Goal: Task Accomplishment & Management: Complete application form

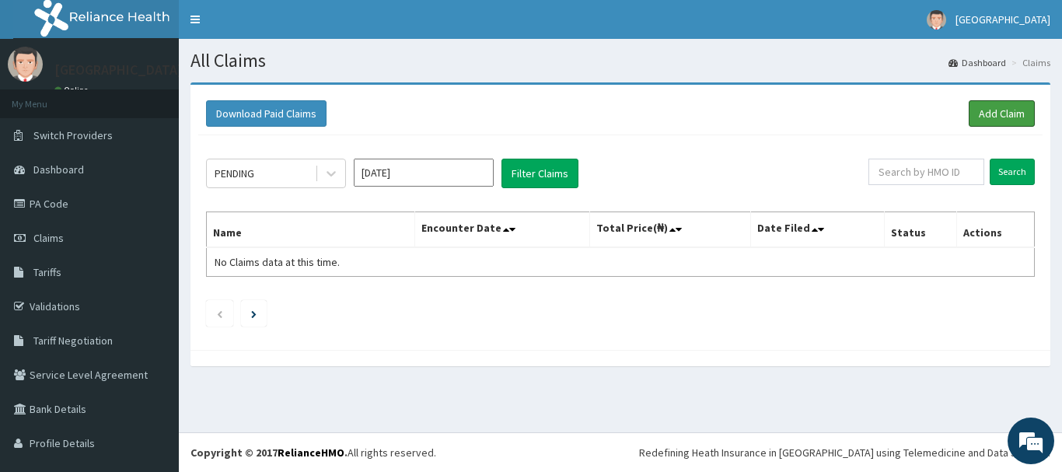
click at [989, 115] on link "Add Claim" at bounding box center [1002, 113] width 66 height 26
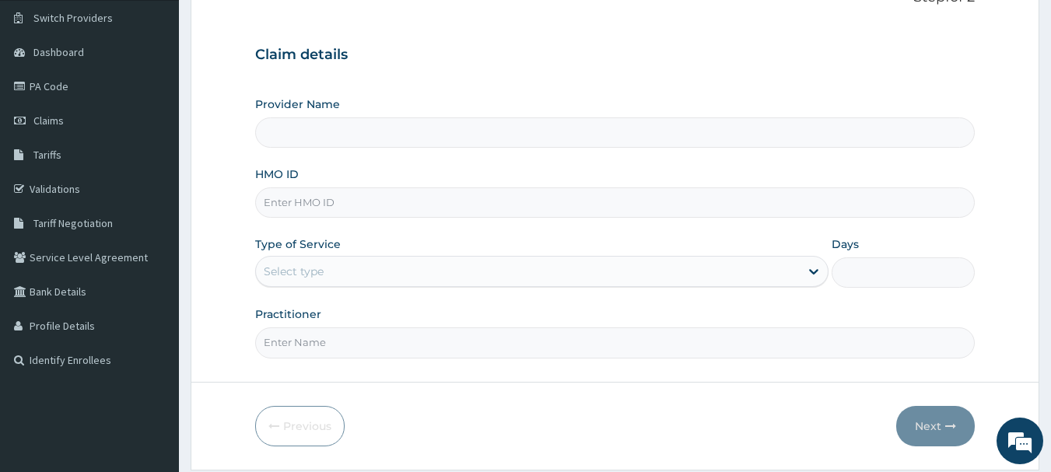
type input "[GEOGRAPHIC_DATA]"
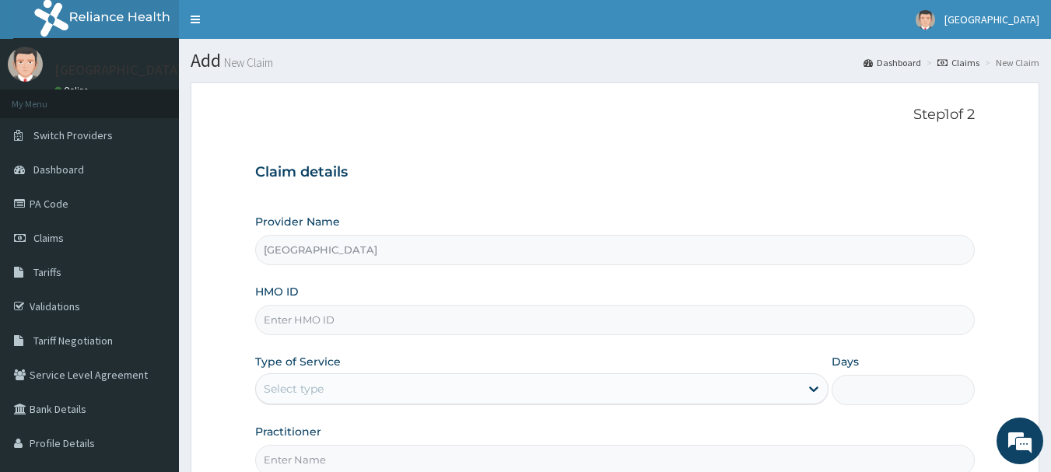
click at [491, 303] on div "HMO ID" at bounding box center [615, 309] width 720 height 51
click at [469, 318] on input "HMO ID" at bounding box center [615, 320] width 720 height 30
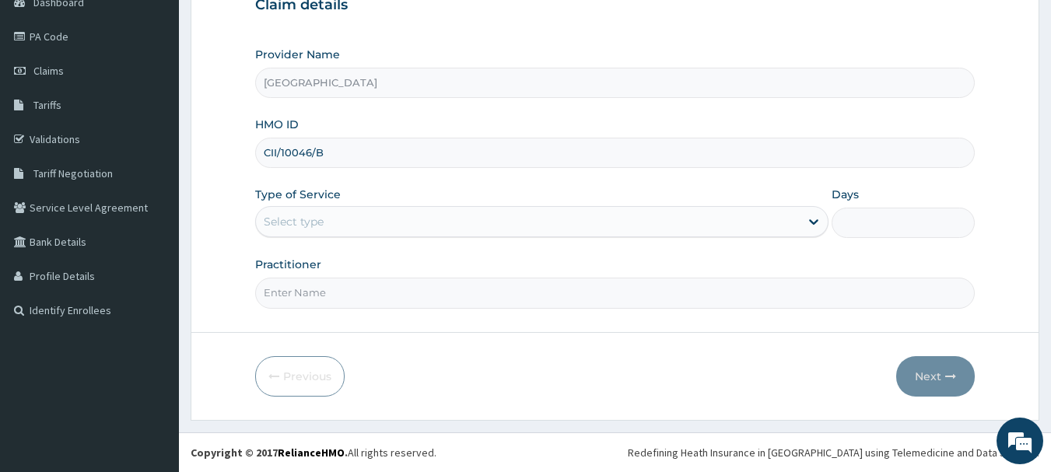
type input "CII/10046/B"
click at [420, 203] on div "Type of Service Select type" at bounding box center [541, 212] width 573 height 51
click at [400, 219] on div "Select type" at bounding box center [528, 221] width 544 height 25
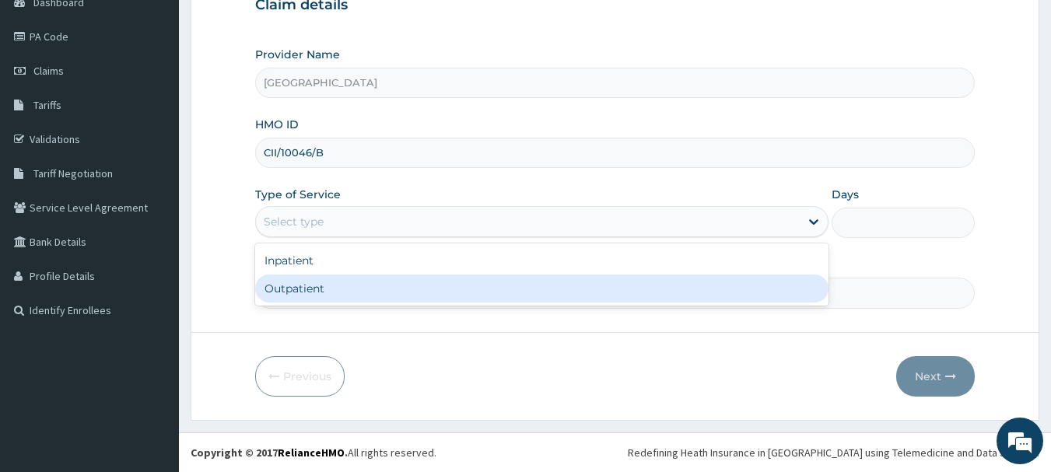
click at [359, 283] on div "Outpatient" at bounding box center [541, 288] width 573 height 28
type input "1"
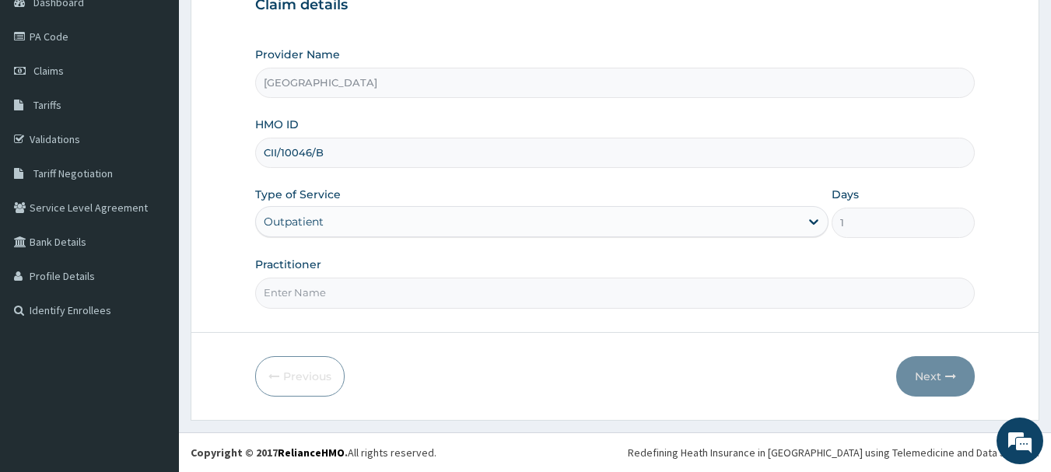
click at [393, 290] on input "Practitioner" at bounding box center [615, 293] width 720 height 30
type input "[PERSON_NAME]"
click at [976, 375] on form "Step 1 of 2 Claim details Provider Name [GEOGRAPHIC_DATA] HMO ID CII/10046/B Ty…" at bounding box center [615, 167] width 848 height 505
click at [948, 376] on icon "button" at bounding box center [950, 376] width 11 height 11
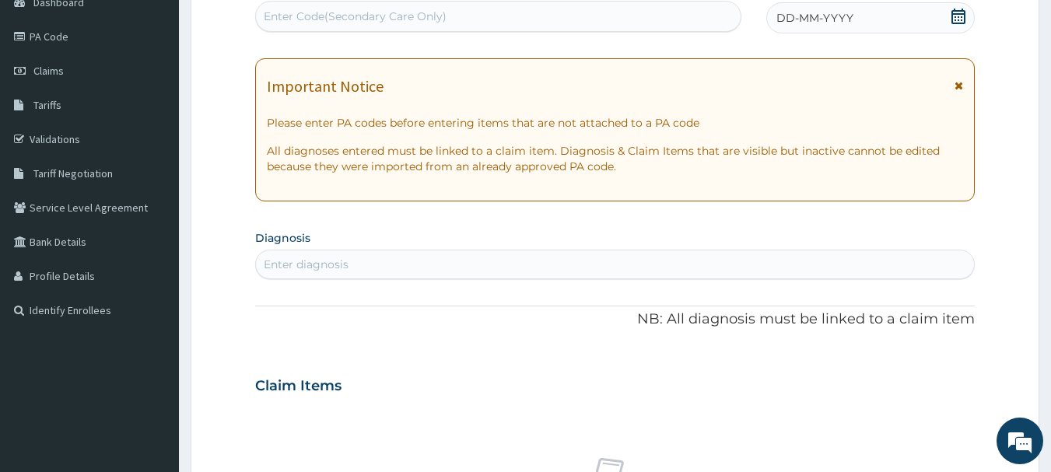
scroll to position [0, 0]
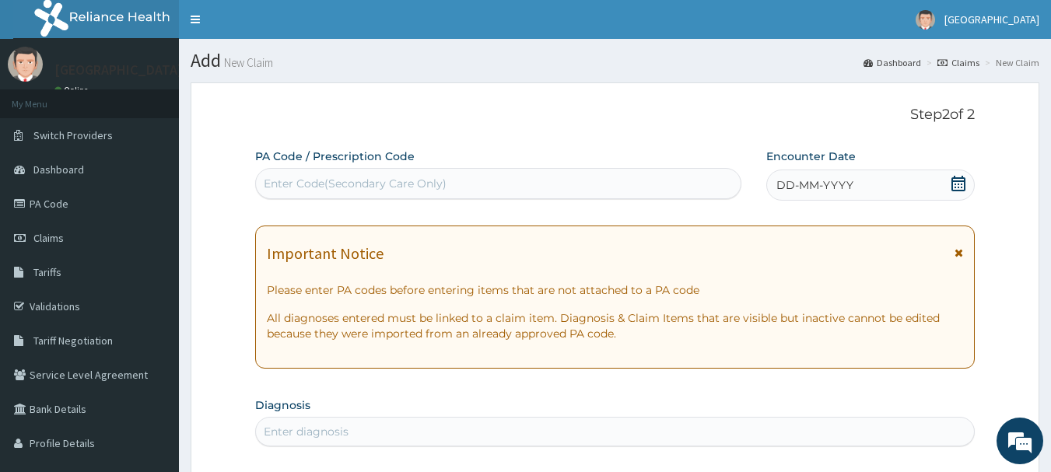
click at [956, 186] on icon at bounding box center [958, 184] width 16 height 16
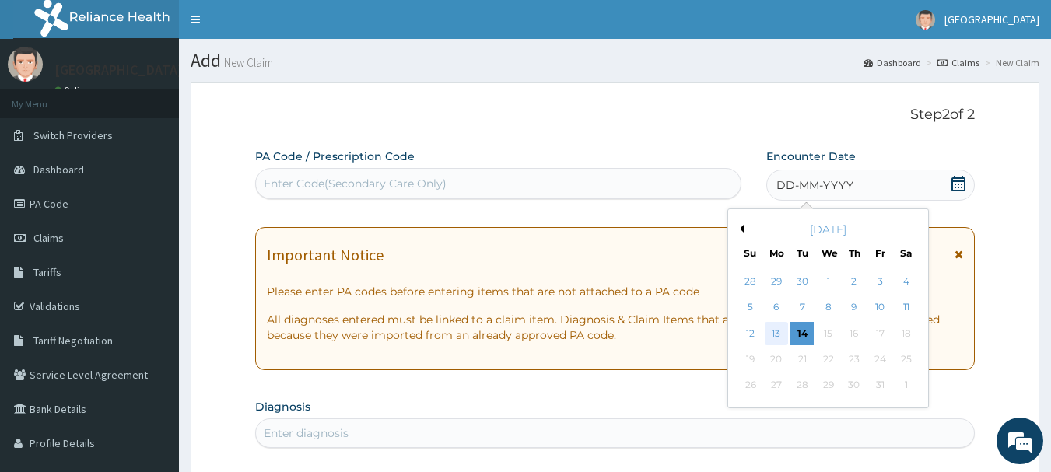
click at [769, 336] on div "13" at bounding box center [775, 333] width 23 height 23
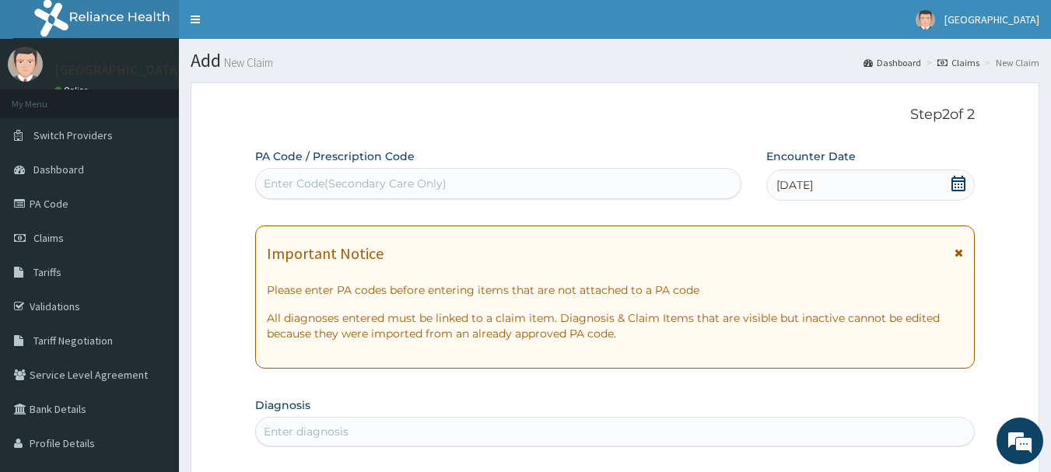
click at [961, 255] on icon at bounding box center [958, 252] width 9 height 11
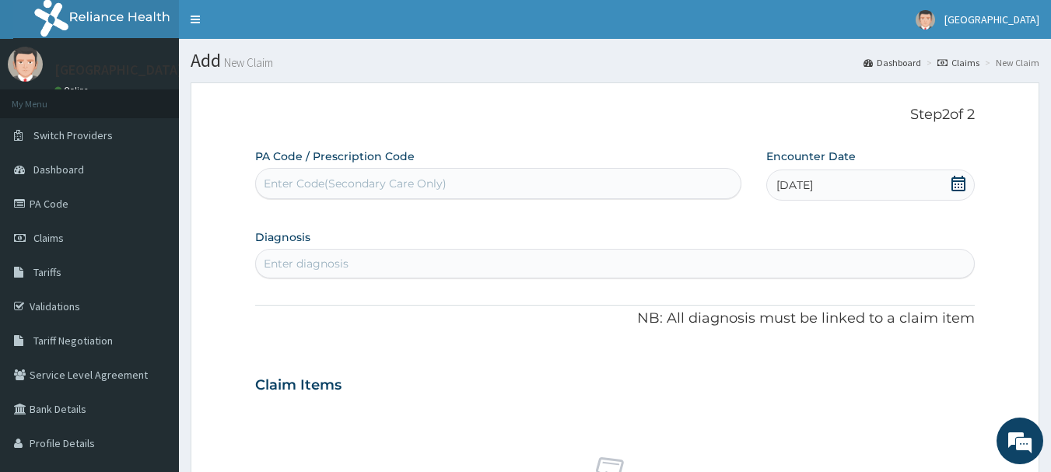
click at [596, 266] on div "Enter diagnosis" at bounding box center [615, 263] width 718 height 25
type input "P"
type input "[MEDICAL_DATA]"
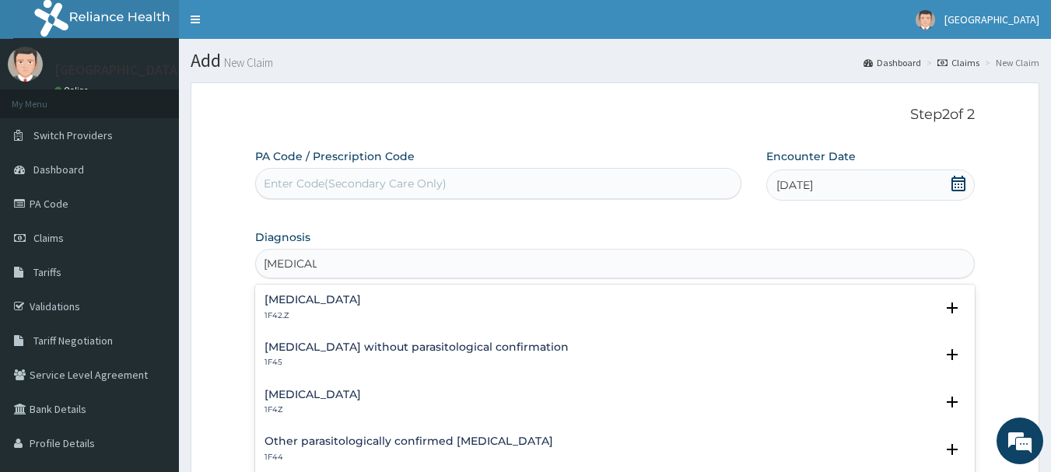
click at [314, 385] on div "[MEDICAL_DATA] 1F4Z Select Status Query Query covers suspected (?), Keep in vie…" at bounding box center [615, 406] width 720 height 47
click at [299, 400] on h4 "[MEDICAL_DATA]" at bounding box center [312, 395] width 96 height 12
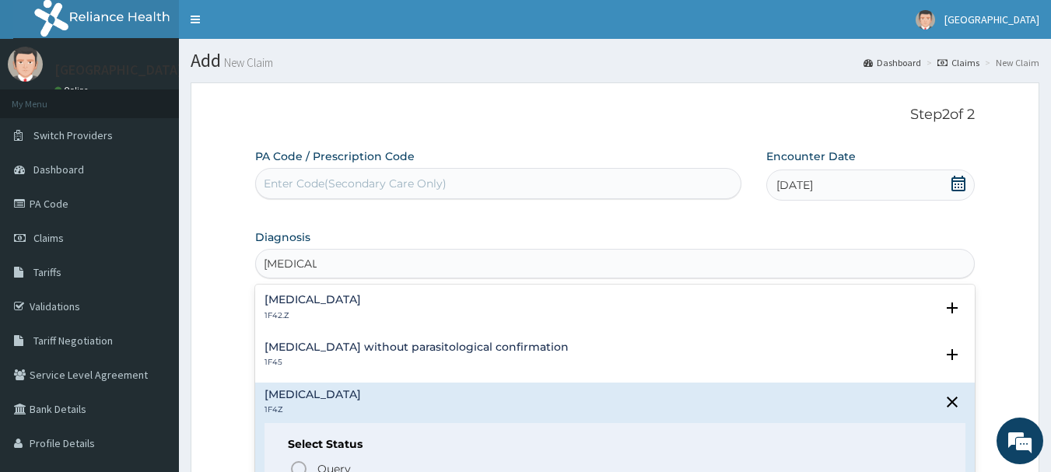
scroll to position [413, 0]
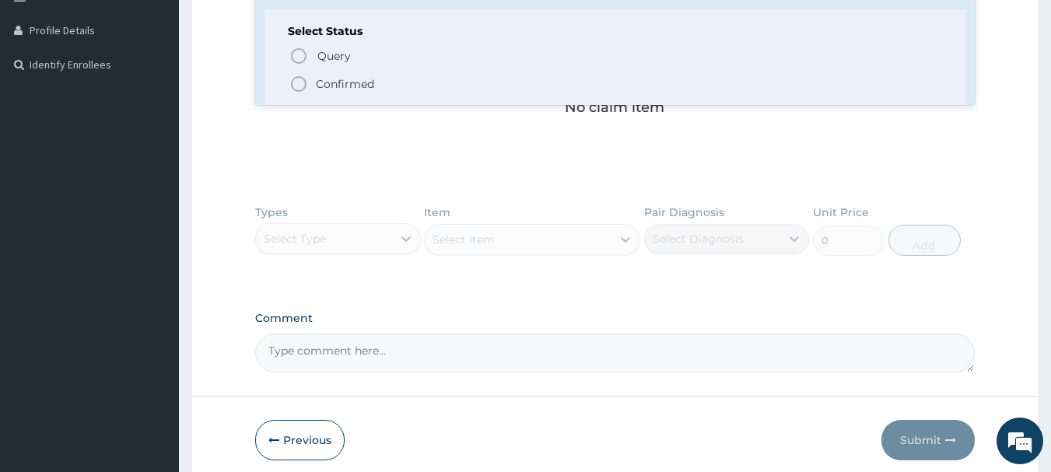
click at [294, 79] on circle "status option filled" at bounding box center [299, 84] width 14 height 14
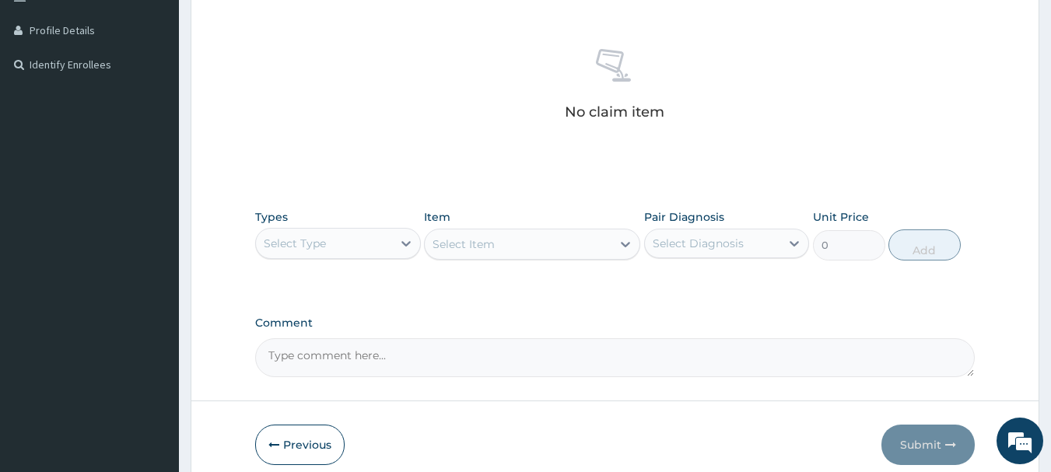
scroll to position [0, 0]
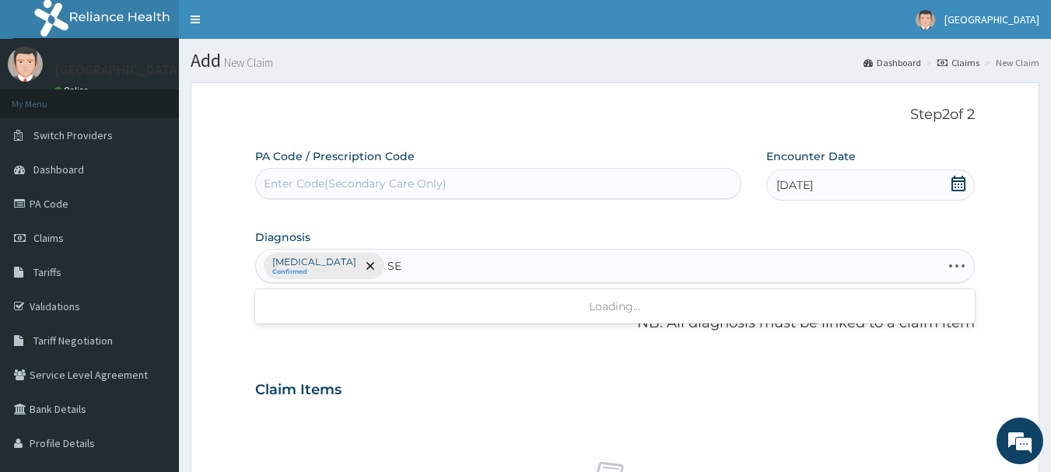
type input "S"
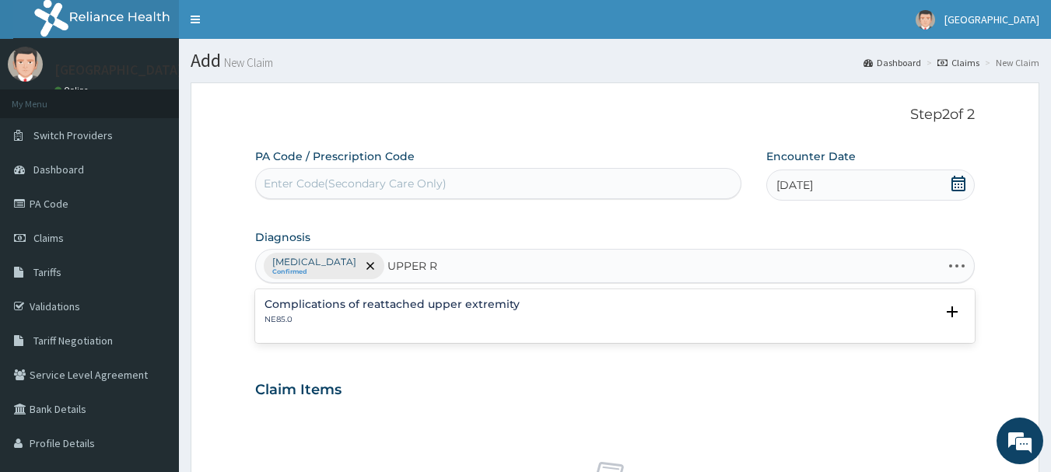
type input "UPPER"
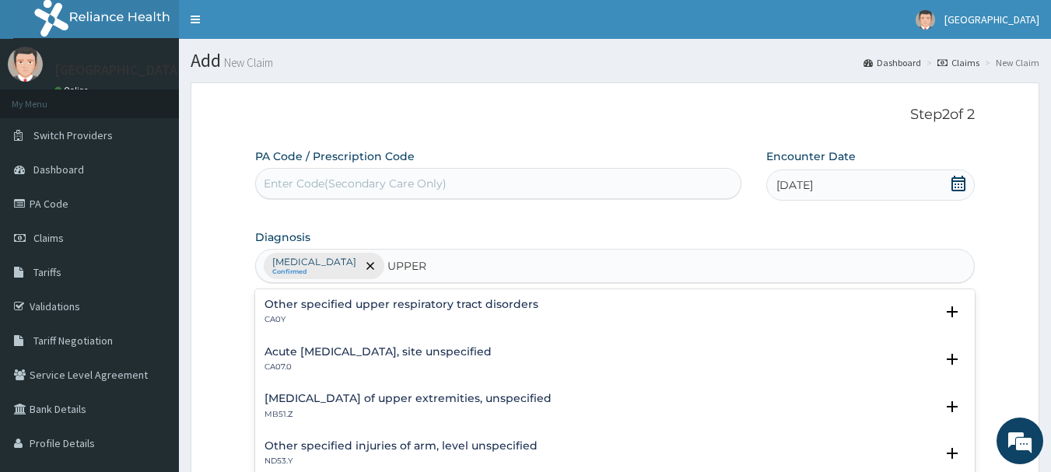
click at [482, 356] on h4 "Acute [MEDICAL_DATA], site unspecified" at bounding box center [377, 352] width 227 height 12
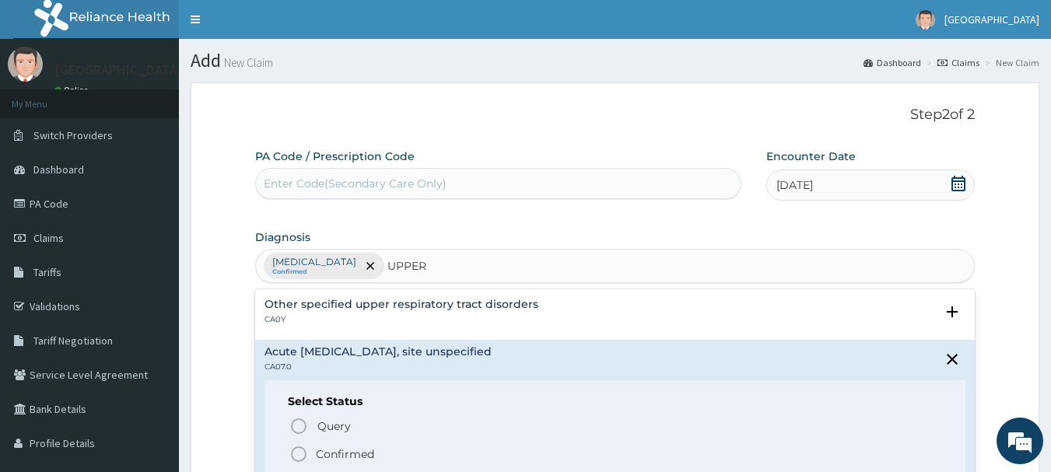
click at [294, 452] on icon "status option filled" at bounding box center [298, 454] width 19 height 19
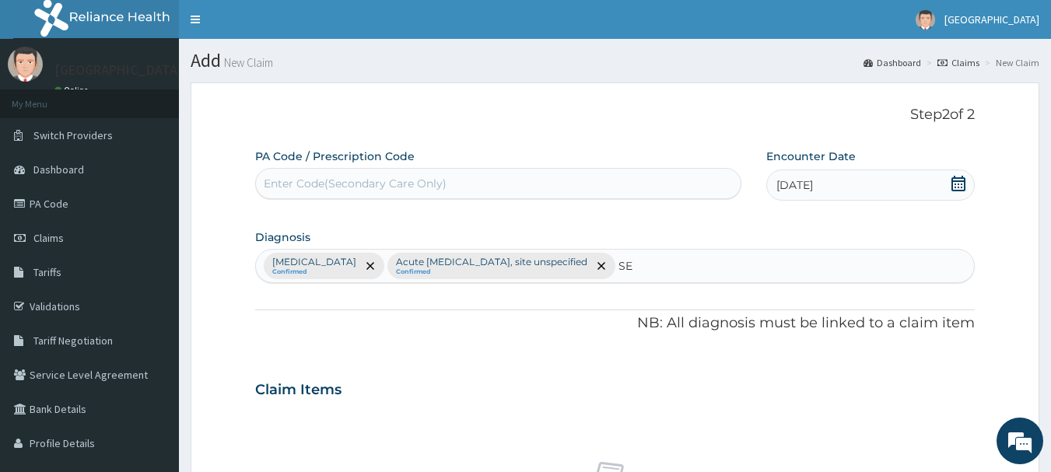
type input "S"
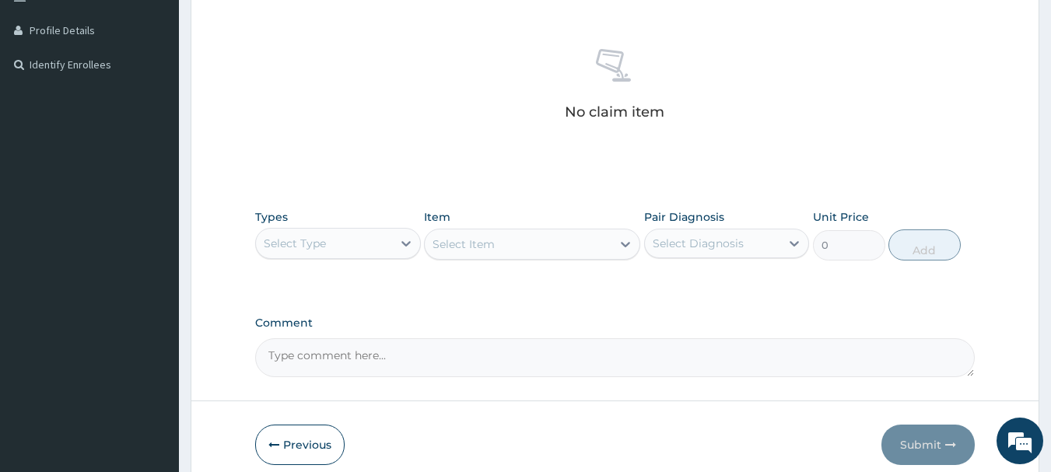
click at [372, 257] on div "Select Type" at bounding box center [338, 243] width 166 height 31
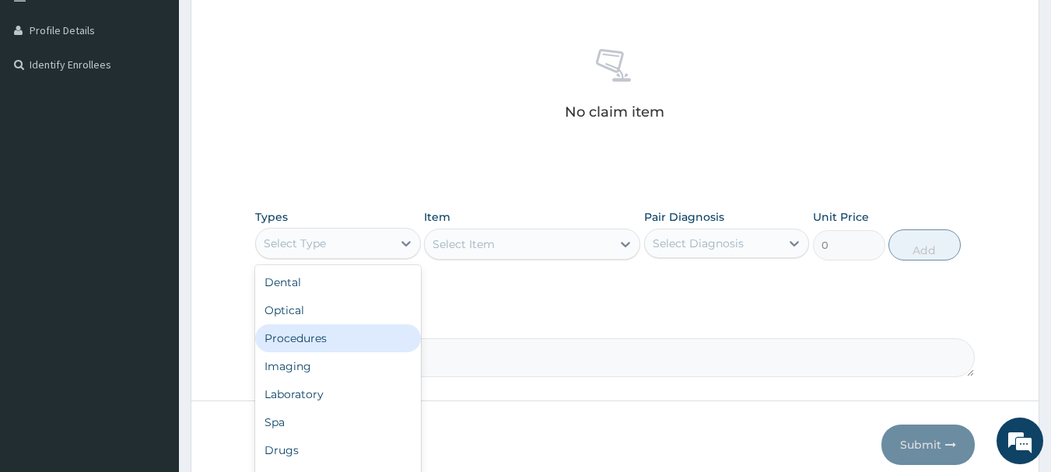
click at [341, 332] on div "Procedures" at bounding box center [338, 338] width 166 height 28
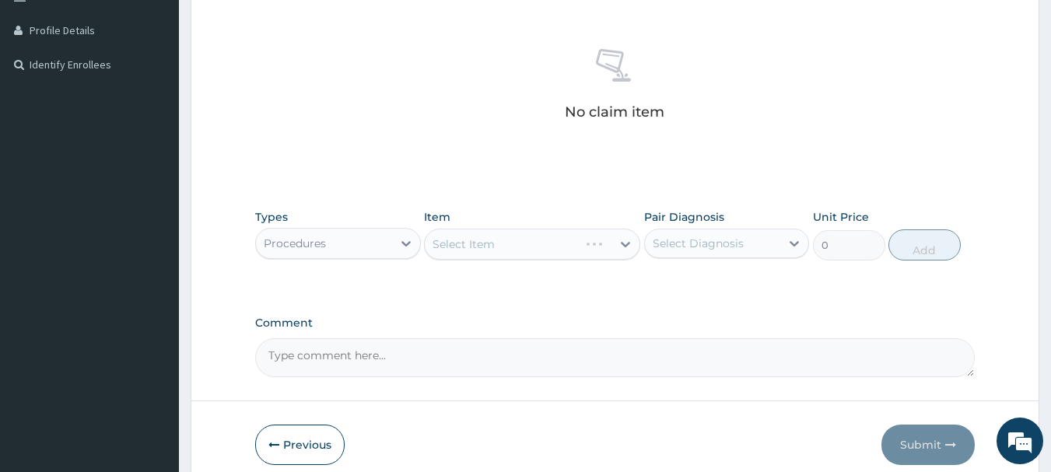
click at [560, 246] on div "Select Item" at bounding box center [532, 244] width 216 height 31
click at [560, 246] on div "Select Item" at bounding box center [518, 244] width 187 height 25
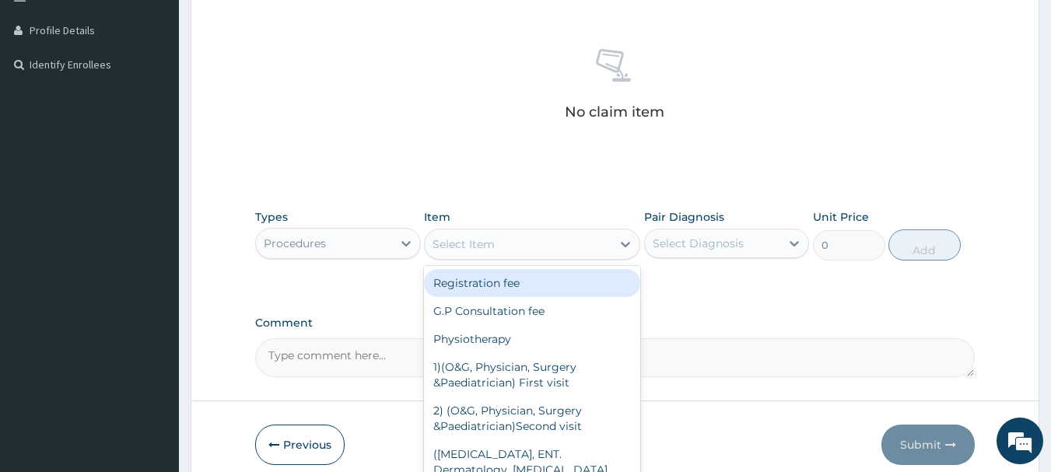
click at [545, 281] on div "Registration fee" at bounding box center [532, 283] width 216 height 28
type input "2000"
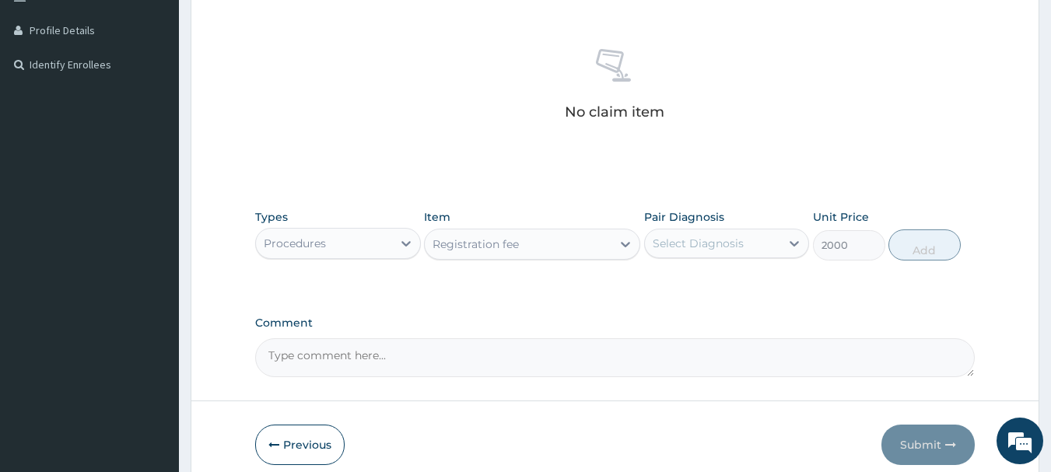
click at [716, 243] on div "Select Diagnosis" at bounding box center [697, 244] width 91 height 16
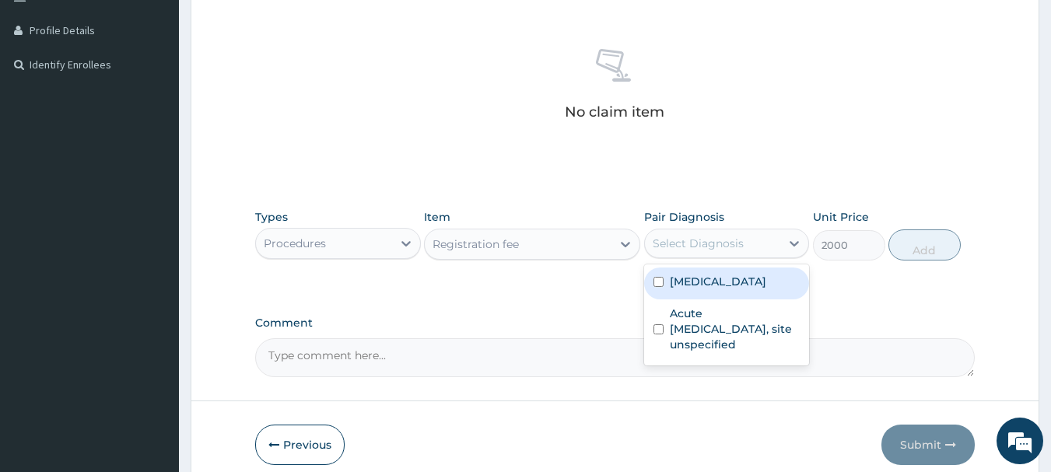
click at [711, 277] on label "[MEDICAL_DATA]" at bounding box center [717, 282] width 96 height 16
checkbox input "true"
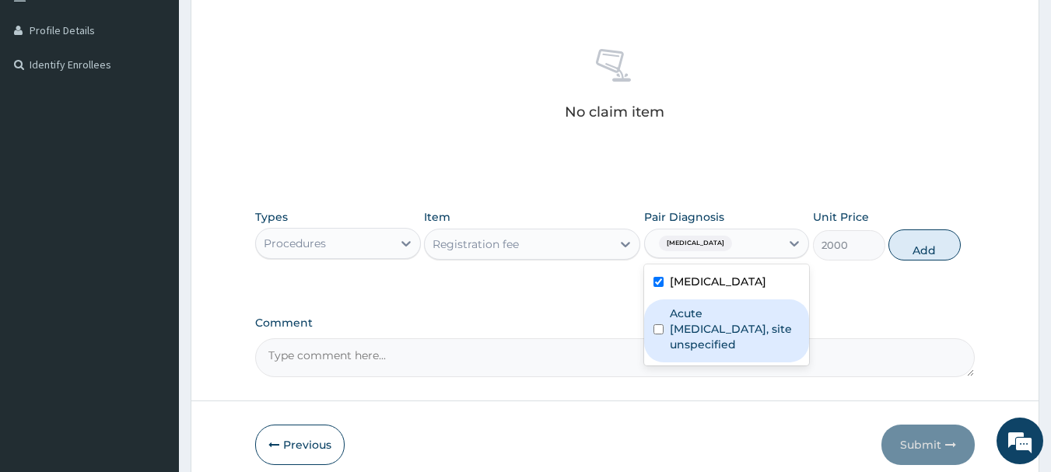
click at [701, 318] on label "Acute [MEDICAL_DATA], site unspecified" at bounding box center [734, 329] width 131 height 47
checkbox input "true"
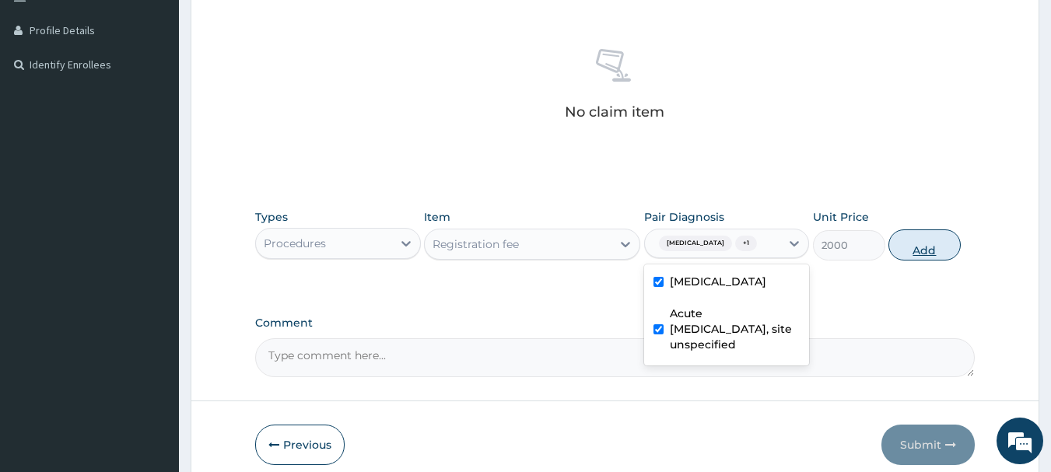
click at [941, 242] on button "Add" at bounding box center [924, 244] width 72 height 31
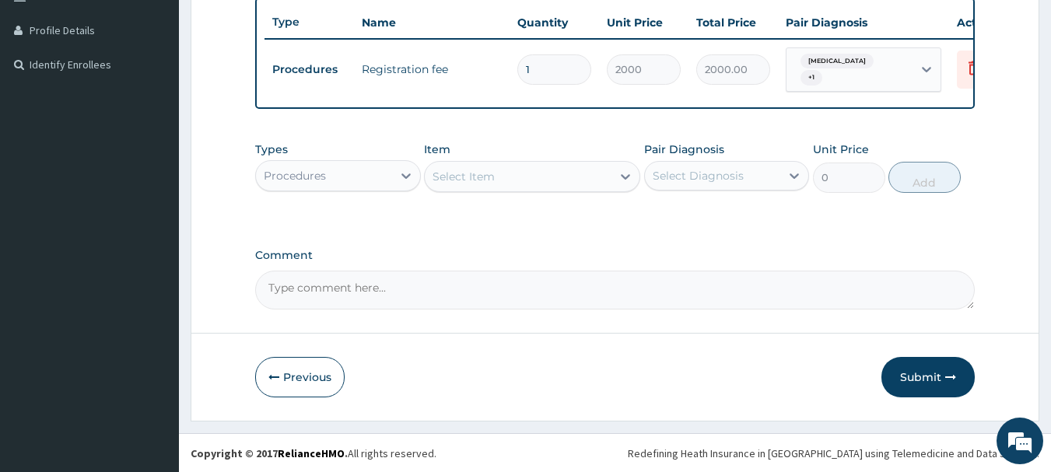
click at [499, 179] on div "Select Item" at bounding box center [518, 176] width 187 height 25
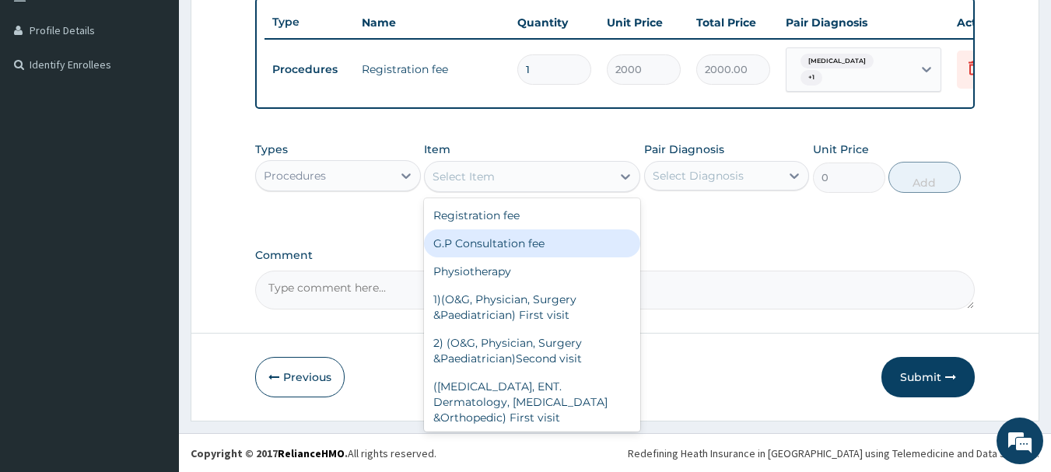
click at [493, 253] on div "G.P Consultation fee" at bounding box center [532, 243] width 216 height 28
type input "3000"
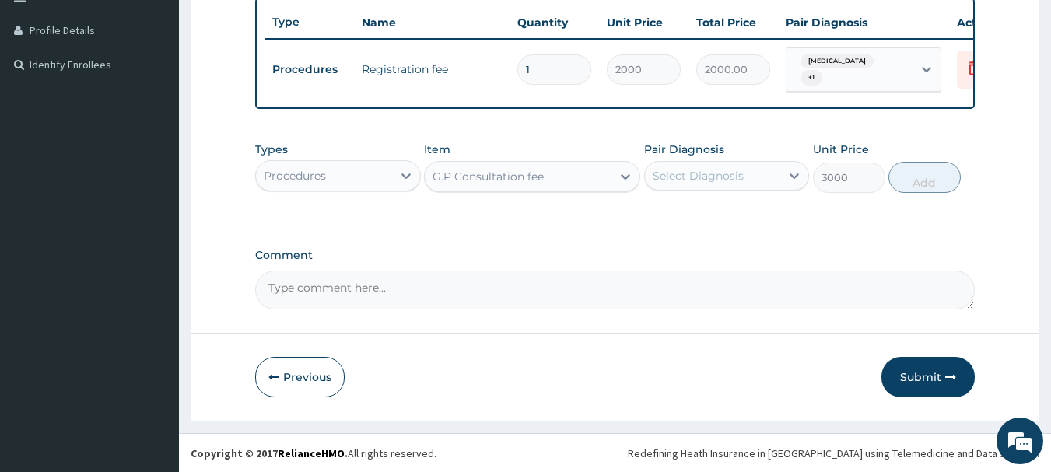
click at [743, 170] on div "Pair Diagnosis Select Diagnosis" at bounding box center [727, 167] width 166 height 51
click at [725, 188] on div "Select Diagnosis" at bounding box center [713, 175] width 136 height 25
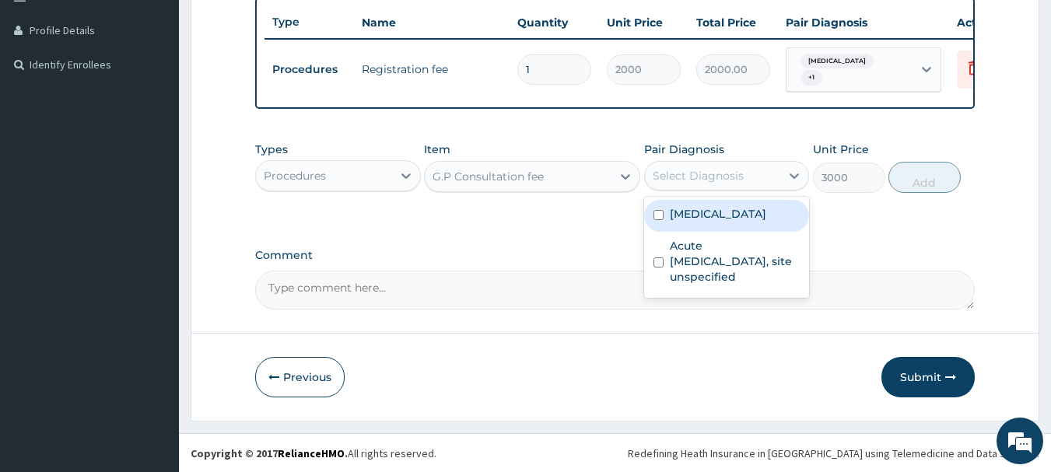
click at [708, 222] on label "[MEDICAL_DATA]" at bounding box center [717, 214] width 96 height 16
checkbox input "true"
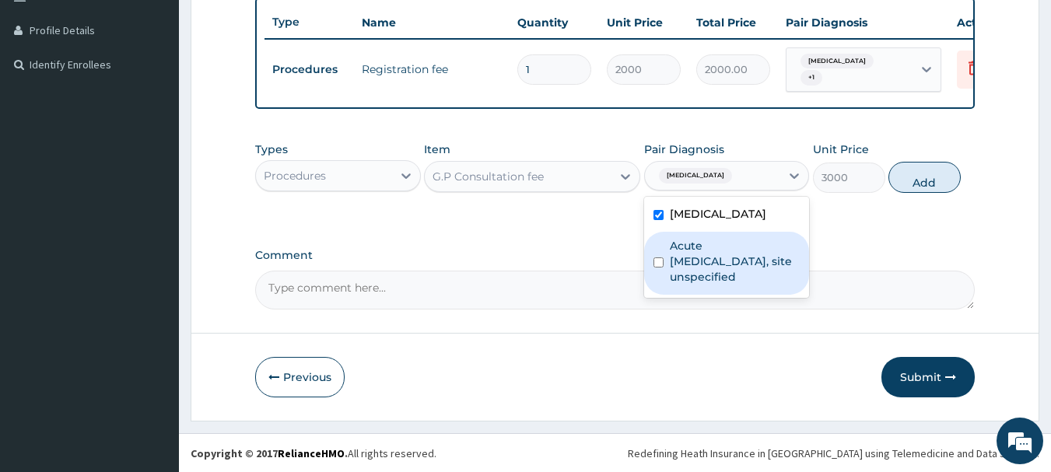
click at [700, 258] on label "Acute [MEDICAL_DATA], site unspecified" at bounding box center [734, 261] width 131 height 47
checkbox input "true"
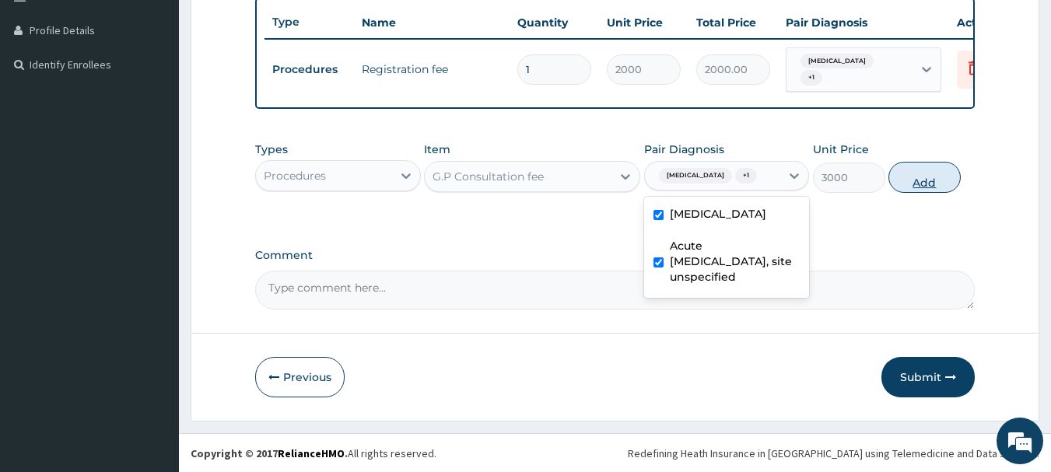
click at [947, 185] on button "Add" at bounding box center [924, 177] width 72 height 31
type input "0"
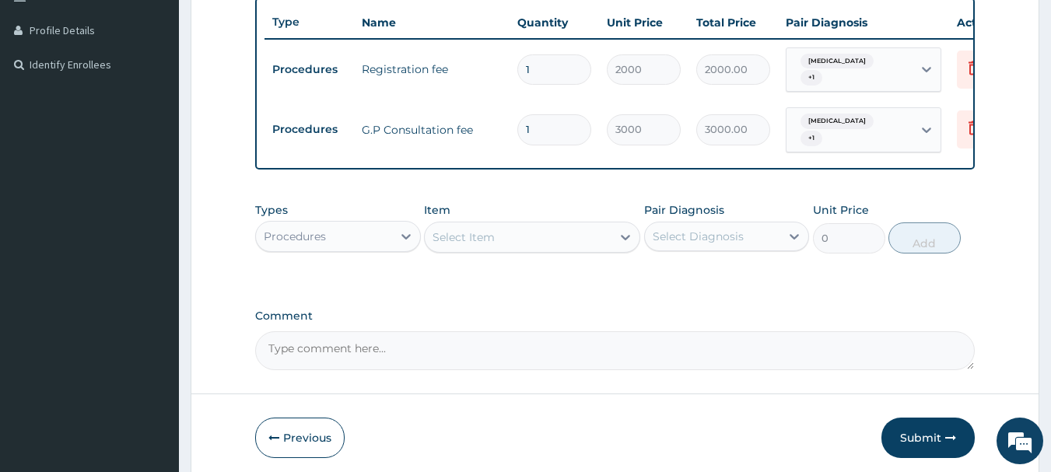
click at [327, 248] on div "Procedures" at bounding box center [324, 236] width 136 height 25
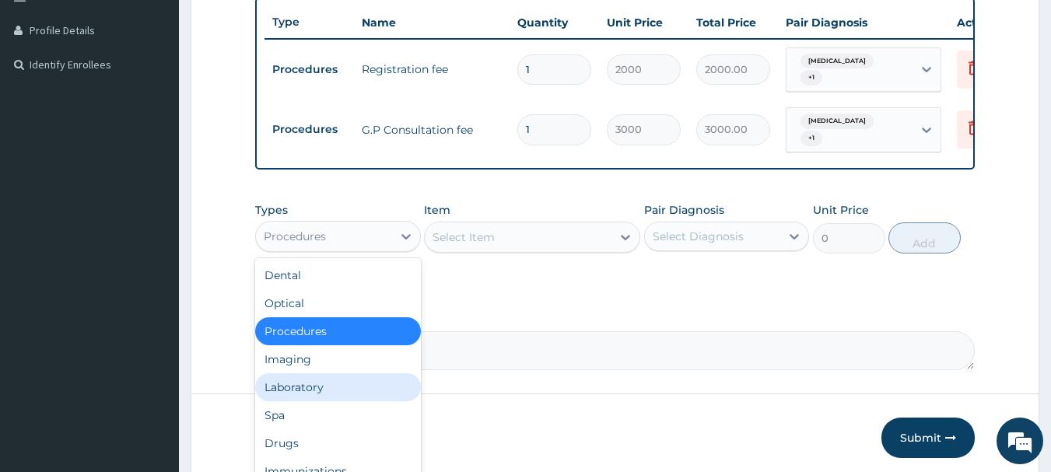
click at [298, 397] on div "Laboratory" at bounding box center [338, 387] width 166 height 28
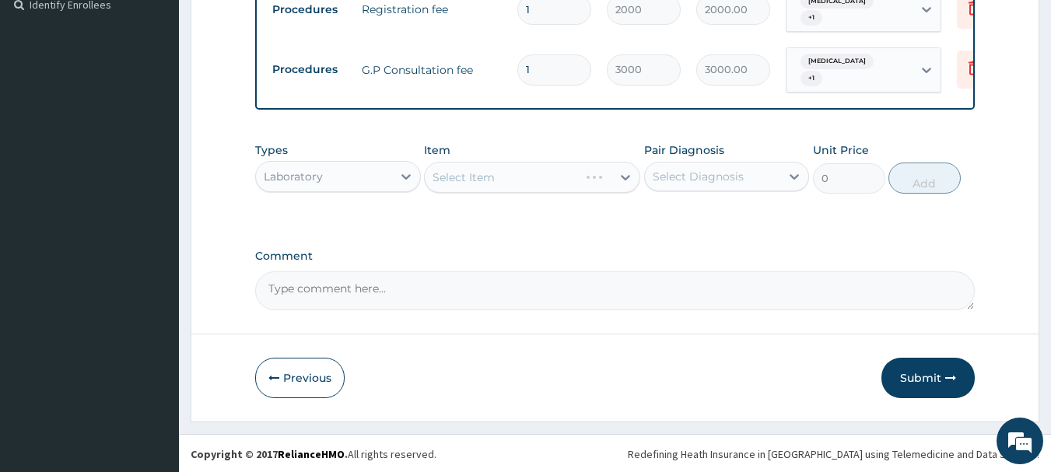
scroll to position [486, 0]
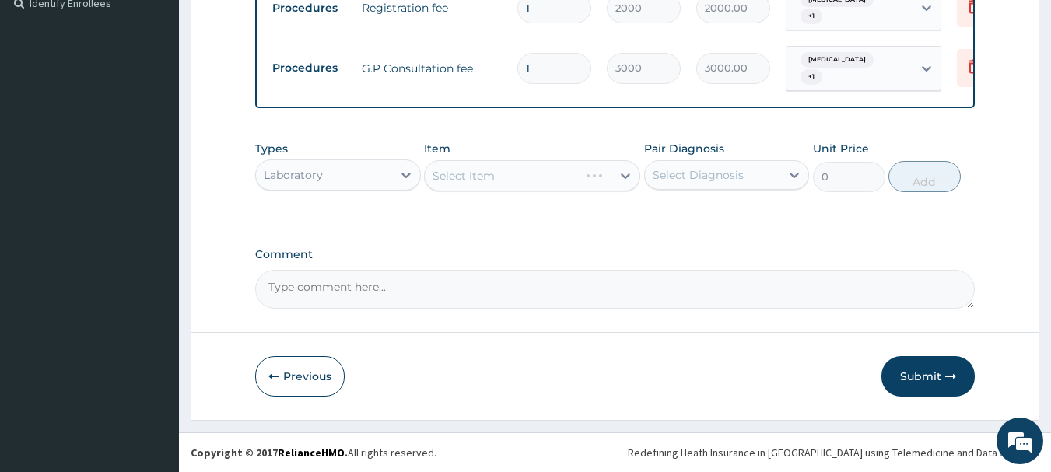
click at [495, 176] on div "Select Item" at bounding box center [532, 175] width 216 height 31
click at [495, 176] on div "Select Item" at bounding box center [518, 175] width 187 height 25
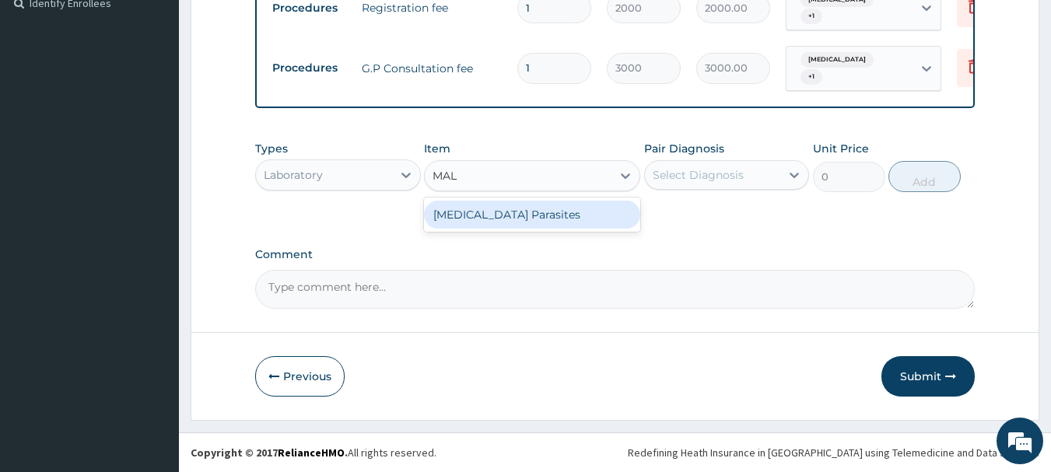
type input "MALA"
click at [512, 212] on div "[MEDICAL_DATA] Parasites" at bounding box center [532, 215] width 216 height 28
type input "800"
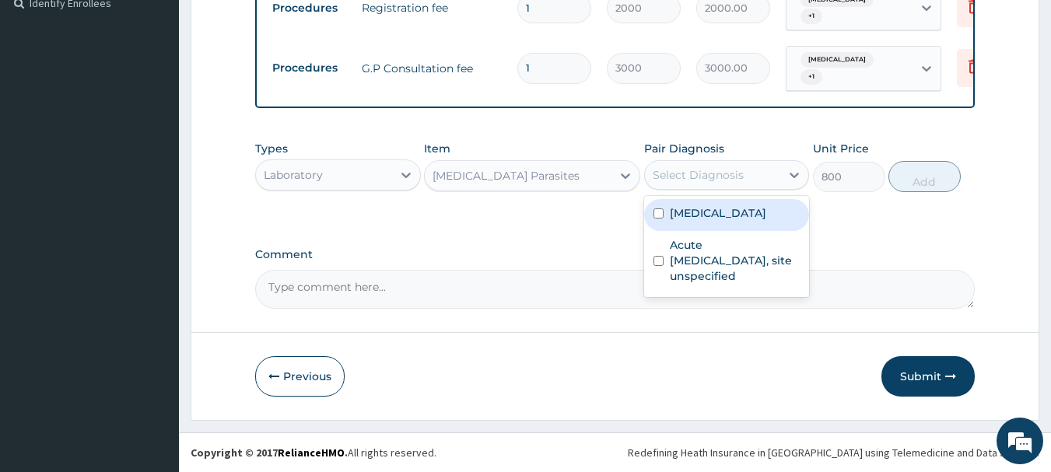
click at [669, 169] on div "Select Diagnosis" at bounding box center [697, 175] width 91 height 16
click at [686, 201] on div "[MEDICAL_DATA]" at bounding box center [727, 215] width 166 height 32
checkbox input "true"
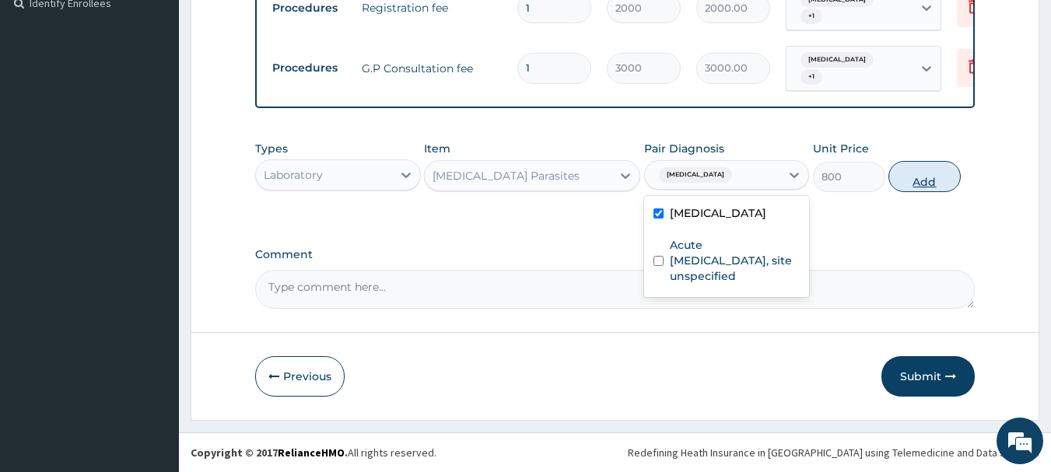
click at [923, 175] on button "Add" at bounding box center [924, 176] width 72 height 31
type input "0"
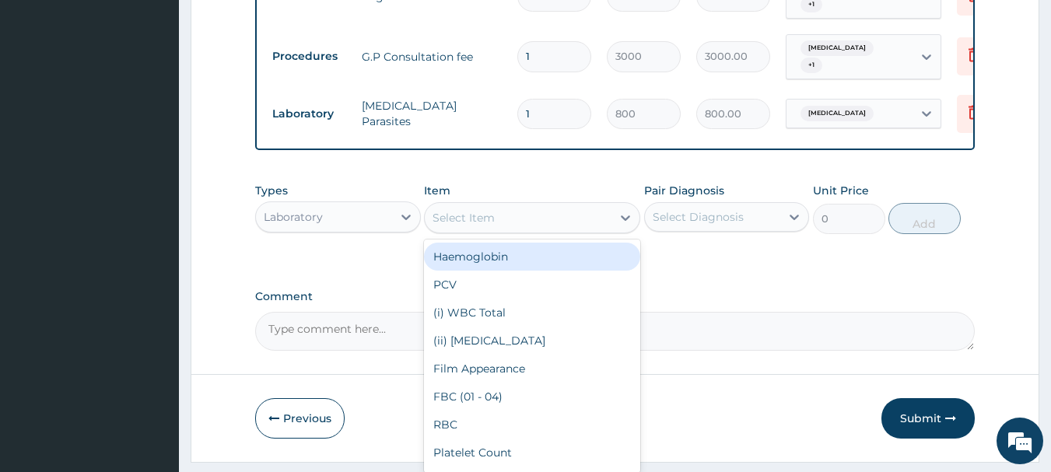
click at [442, 225] on div "Select Item" at bounding box center [463, 218] width 62 height 16
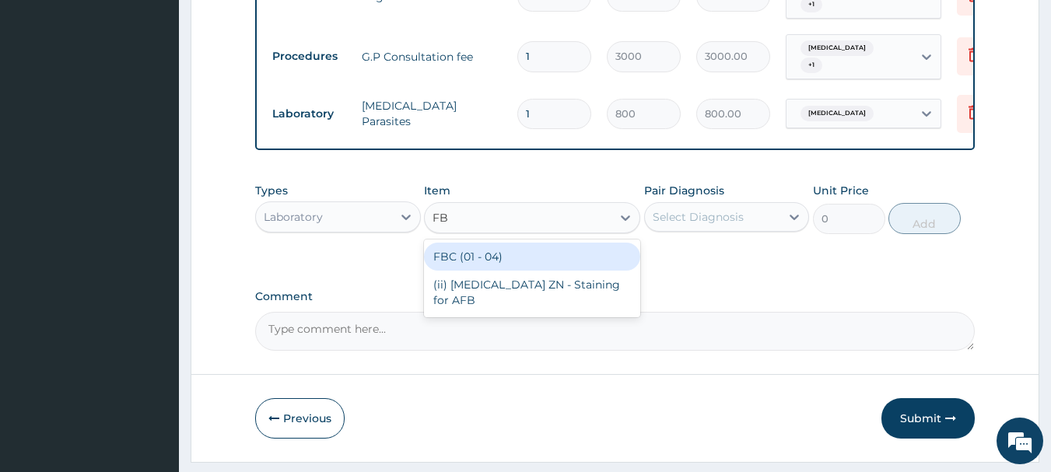
type input "FBC"
click at [482, 271] on div "FBC (01 - 04)" at bounding box center [532, 257] width 216 height 28
type input "1600"
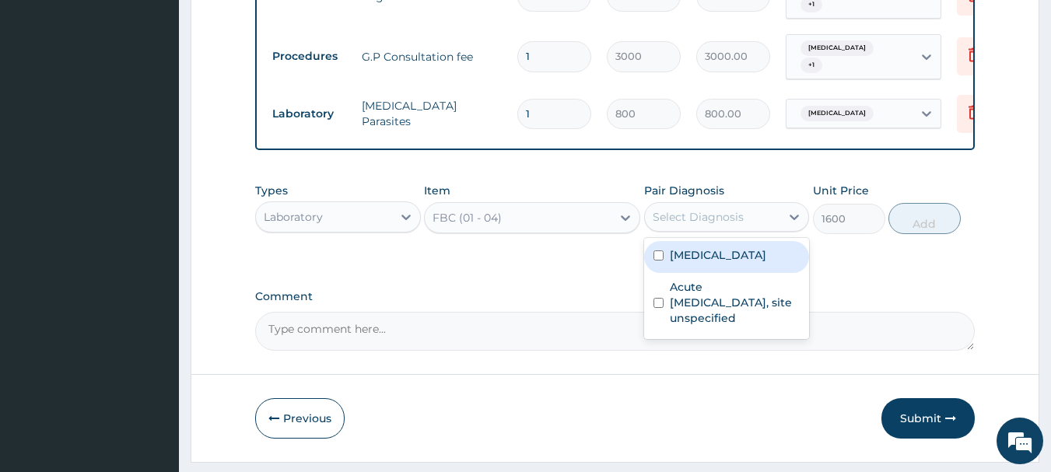
click at [662, 229] on div "Select Diagnosis" at bounding box center [713, 217] width 136 height 25
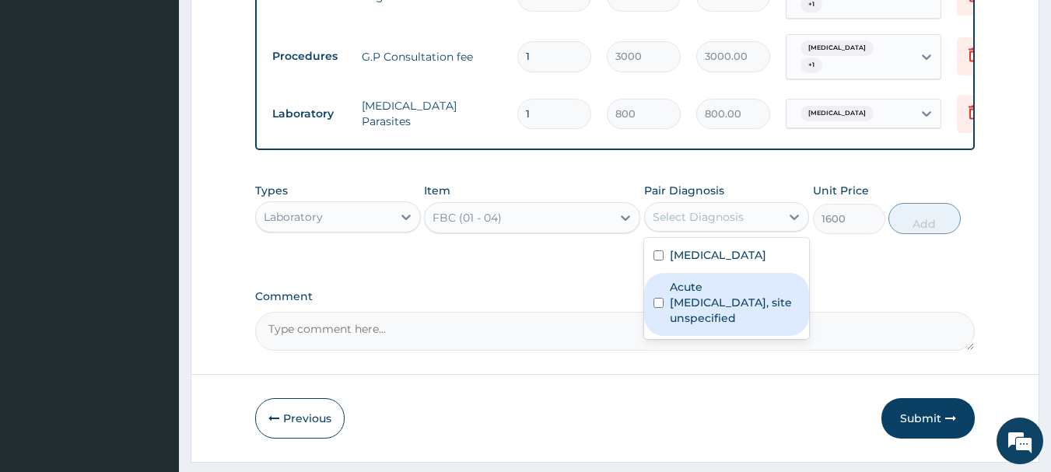
click at [695, 351] on textarea "Comment" at bounding box center [615, 331] width 720 height 39
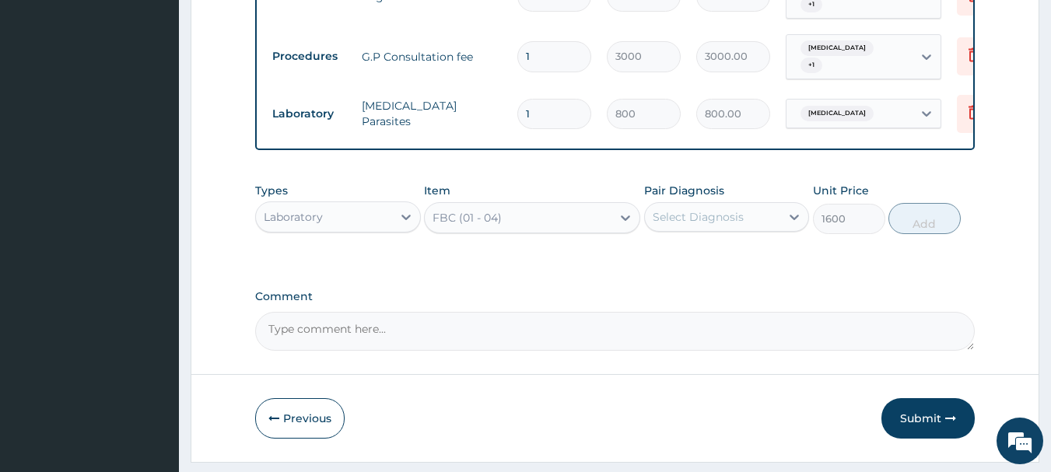
click at [739, 205] on div "Pair Diagnosis Select Diagnosis" at bounding box center [727, 208] width 166 height 51
click at [730, 225] on div "Select Diagnosis" at bounding box center [697, 217] width 91 height 16
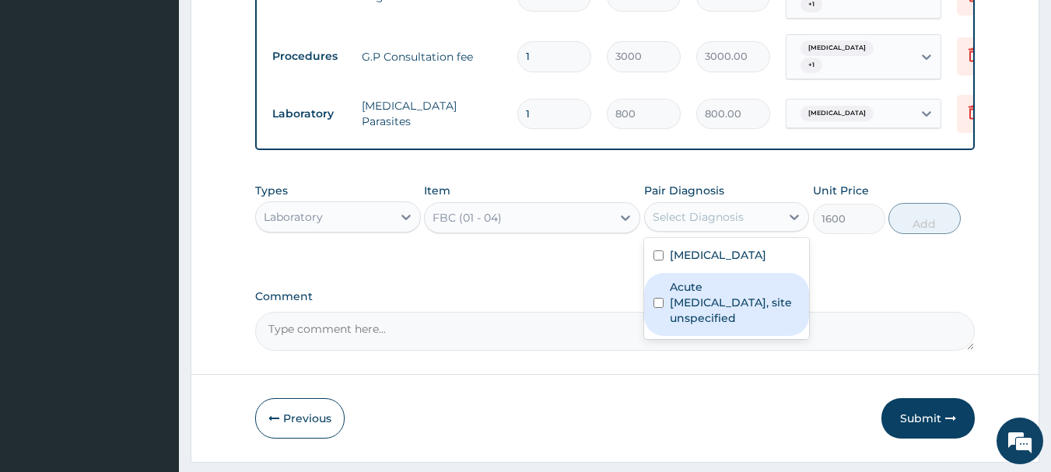
click at [707, 315] on label "Acute [MEDICAL_DATA], site unspecified" at bounding box center [734, 302] width 131 height 47
checkbox input "true"
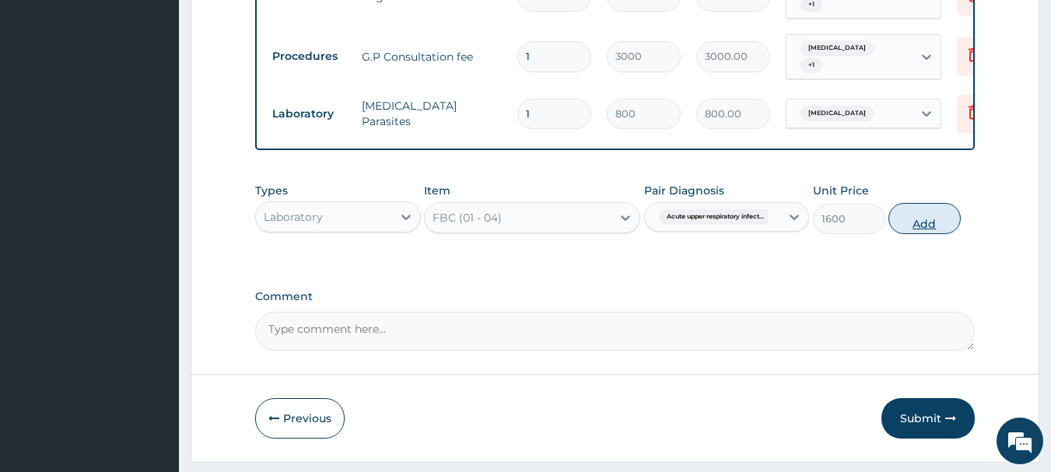
click at [928, 229] on button "Add" at bounding box center [924, 218] width 72 height 31
type input "0"
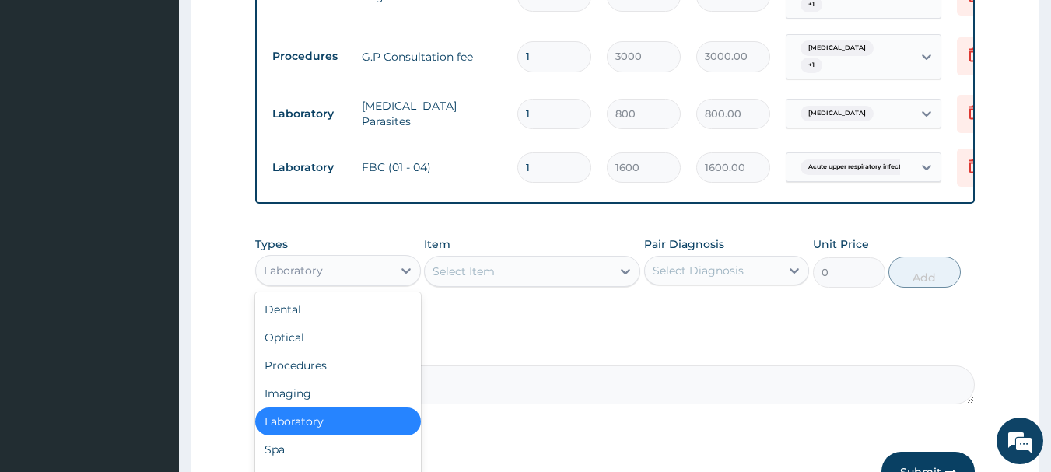
click at [324, 283] on div "Laboratory" at bounding box center [324, 270] width 136 height 25
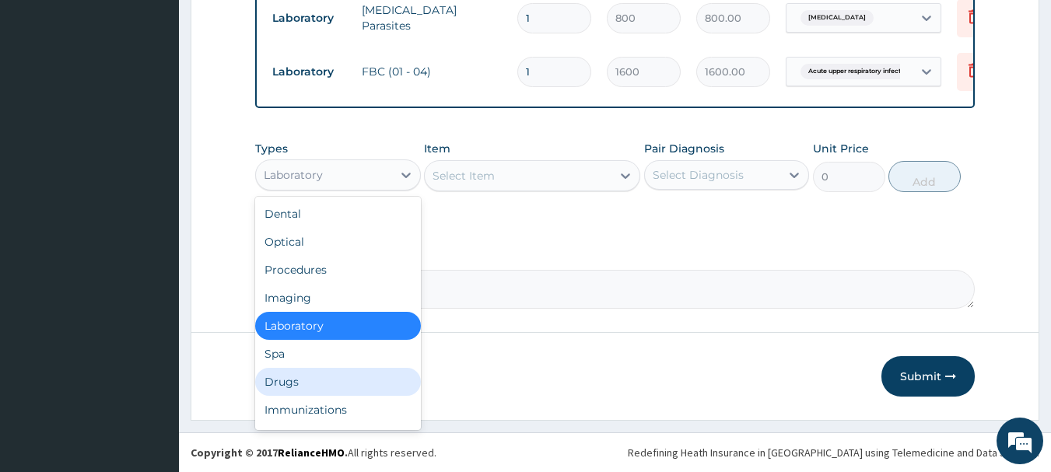
click at [312, 377] on div "Drugs" at bounding box center [338, 382] width 166 height 28
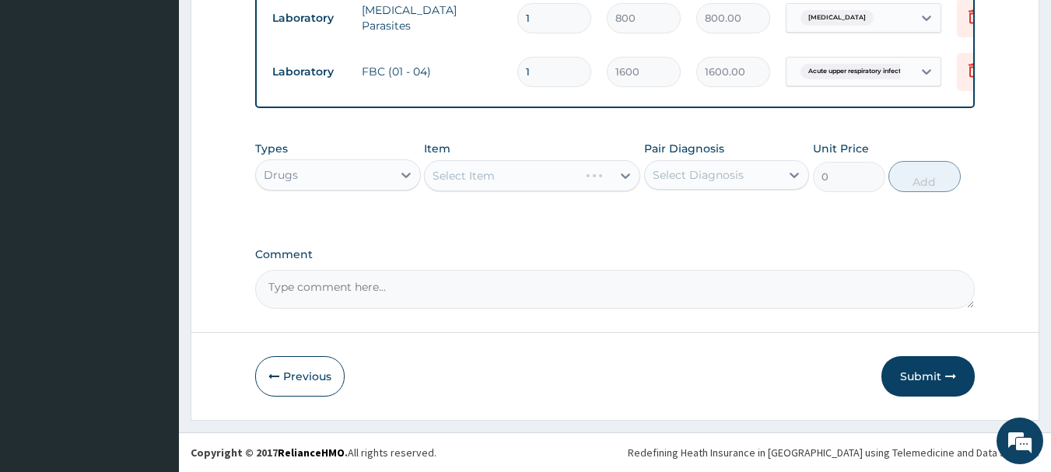
click at [495, 178] on div "Select Item" at bounding box center [532, 175] width 216 height 31
click at [495, 178] on div "Select Item" at bounding box center [518, 175] width 187 height 25
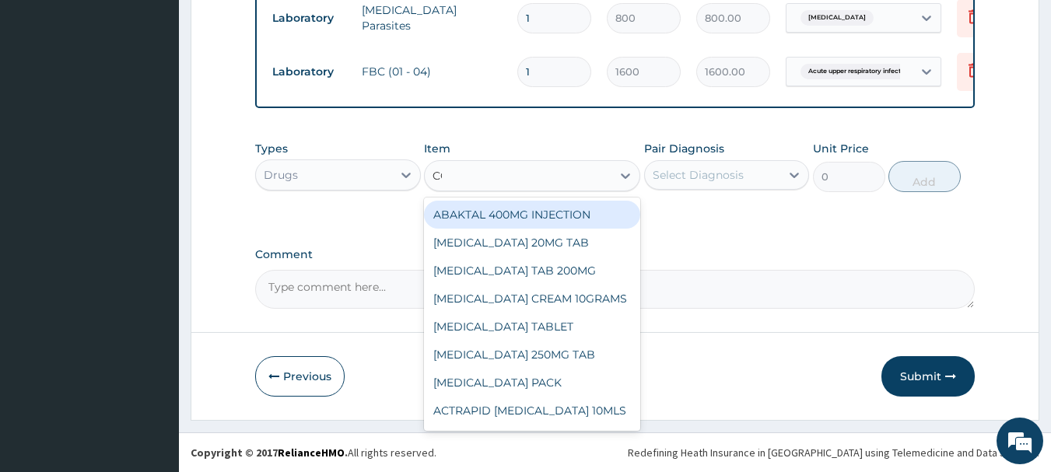
type input "COA"
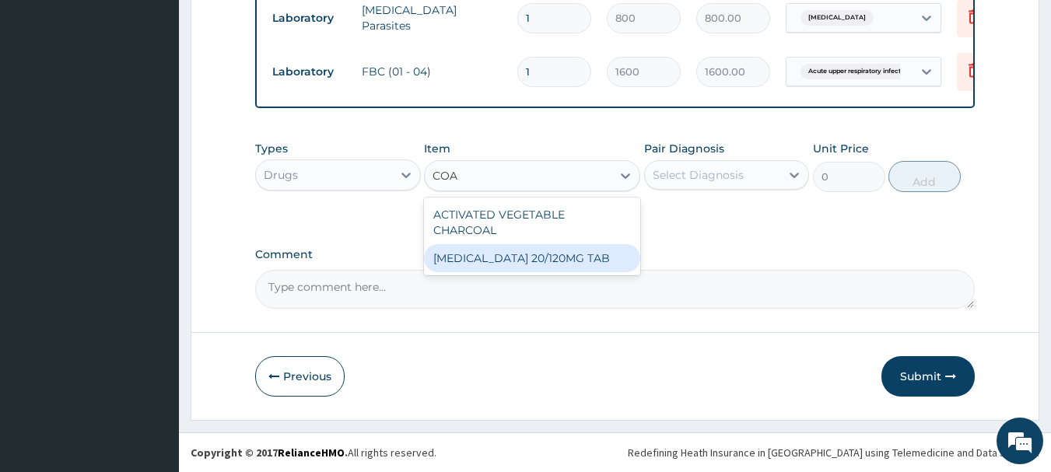
click at [540, 244] on div "[MEDICAL_DATA] 20/120MG TAB" at bounding box center [532, 258] width 216 height 28
type input "80"
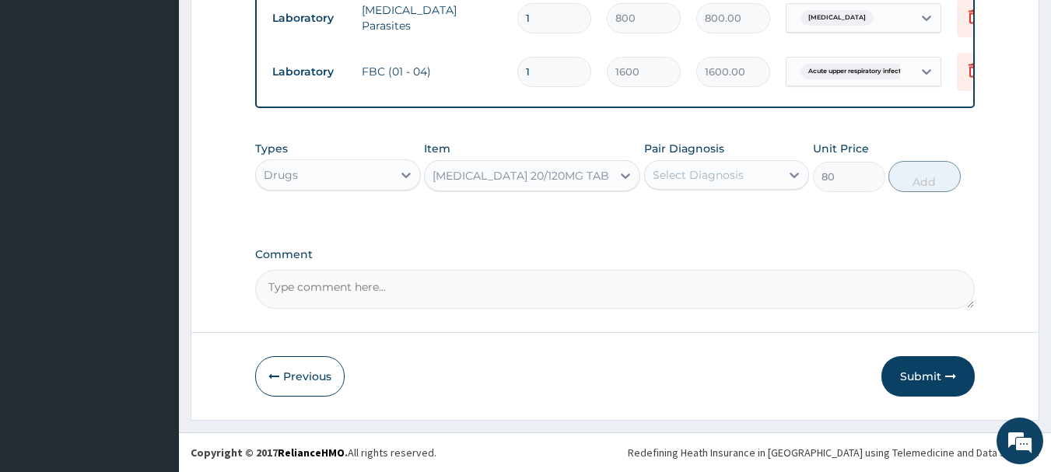
click at [712, 173] on div "Select Diagnosis" at bounding box center [697, 175] width 91 height 16
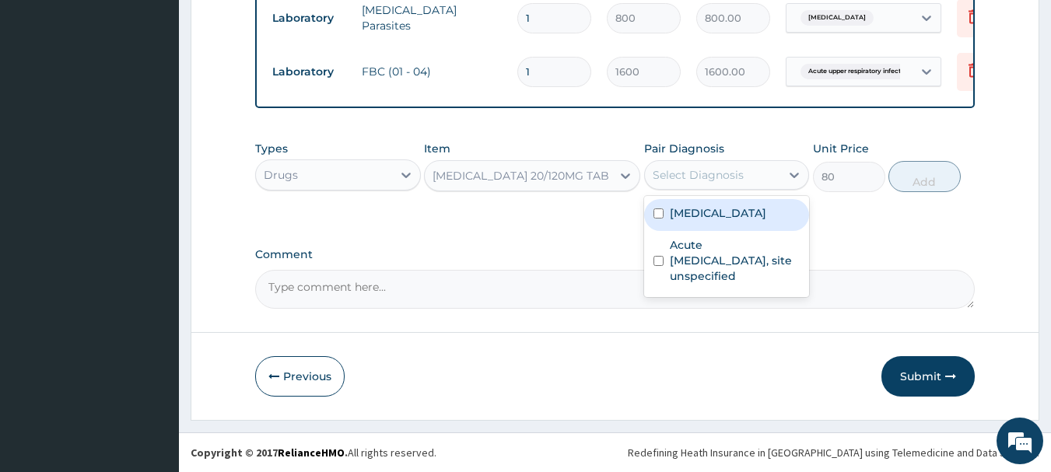
click at [712, 197] on div "[MEDICAL_DATA] Acute [MEDICAL_DATA], site unspecified" at bounding box center [727, 246] width 166 height 101
click at [707, 206] on label "[MEDICAL_DATA]" at bounding box center [717, 213] width 96 height 16
checkbox input "true"
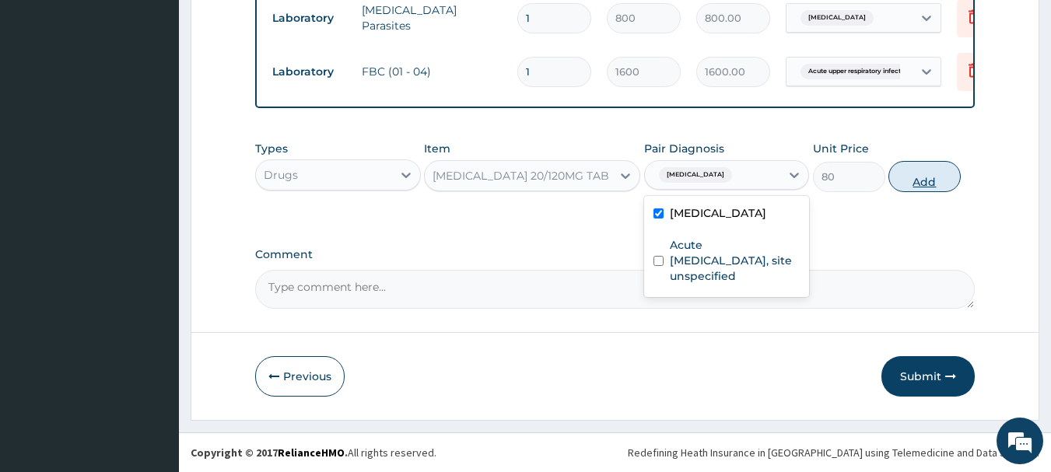
click at [932, 185] on button "Add" at bounding box center [924, 176] width 72 height 31
type input "0"
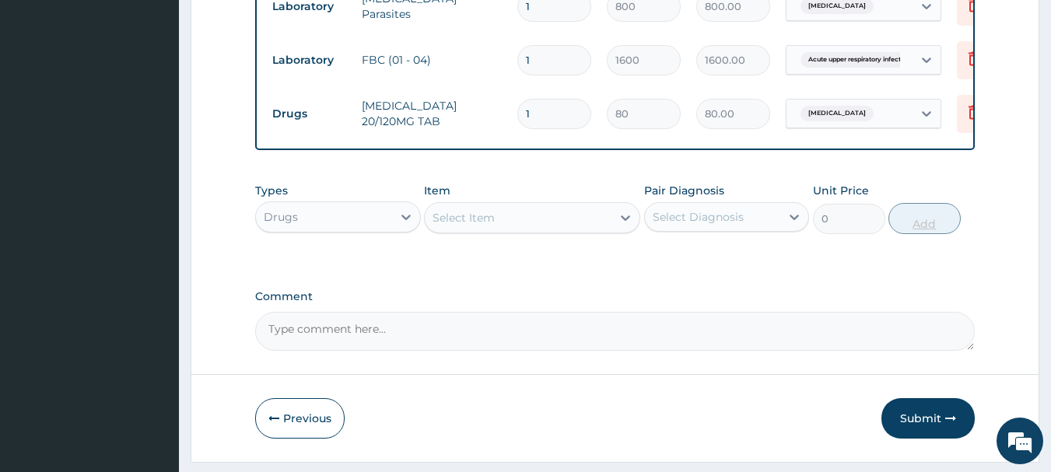
type input "0.00"
type input "2"
type input "160.00"
type input "24"
type input "1920.00"
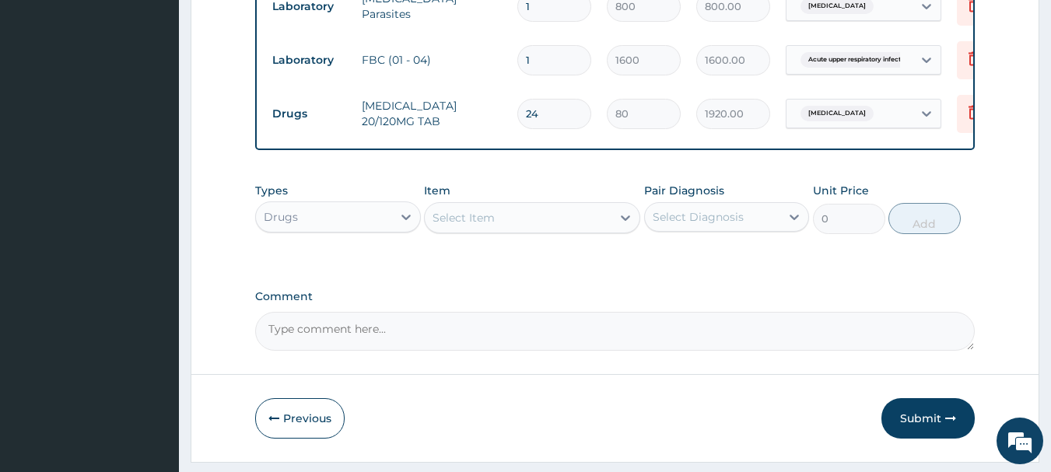
type input "24"
click at [497, 230] on div "Select Item" at bounding box center [518, 217] width 187 height 25
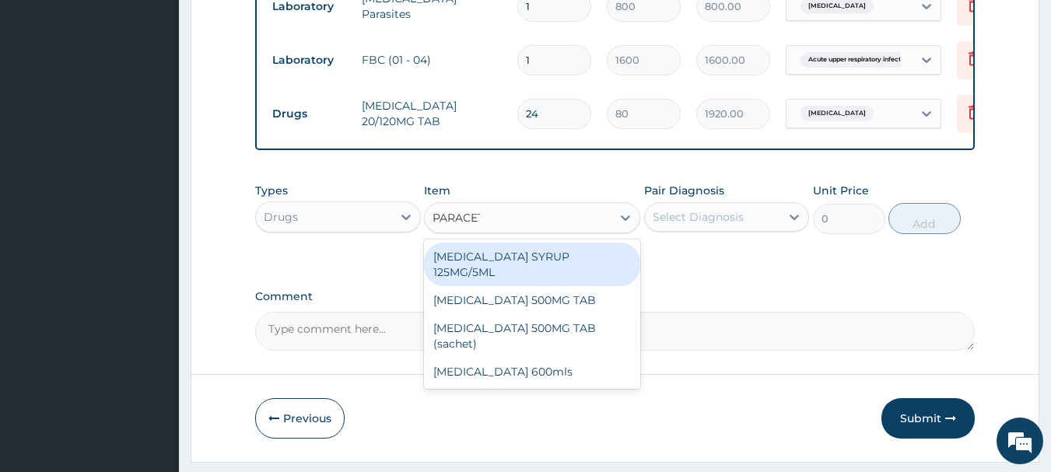
type input "PARACETA"
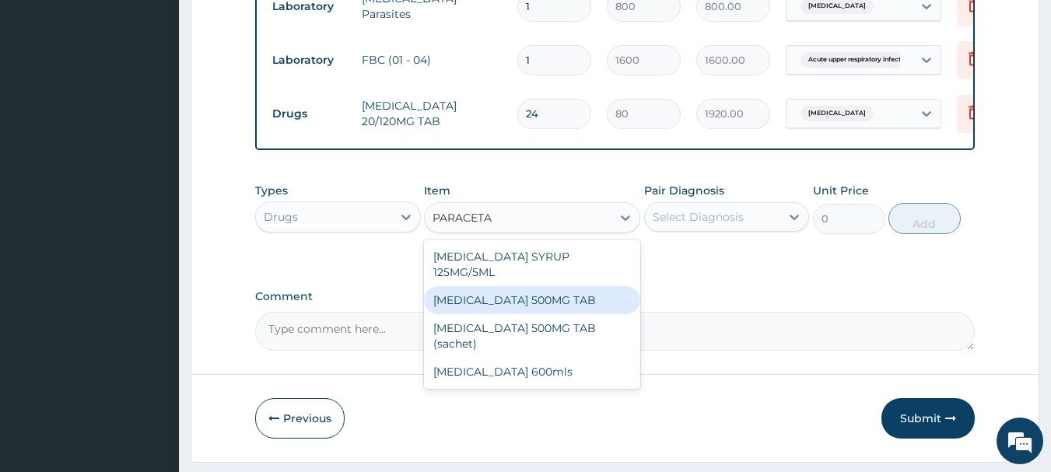
click at [536, 288] on div "[MEDICAL_DATA] 500MG TAB" at bounding box center [532, 300] width 216 height 28
type input "24"
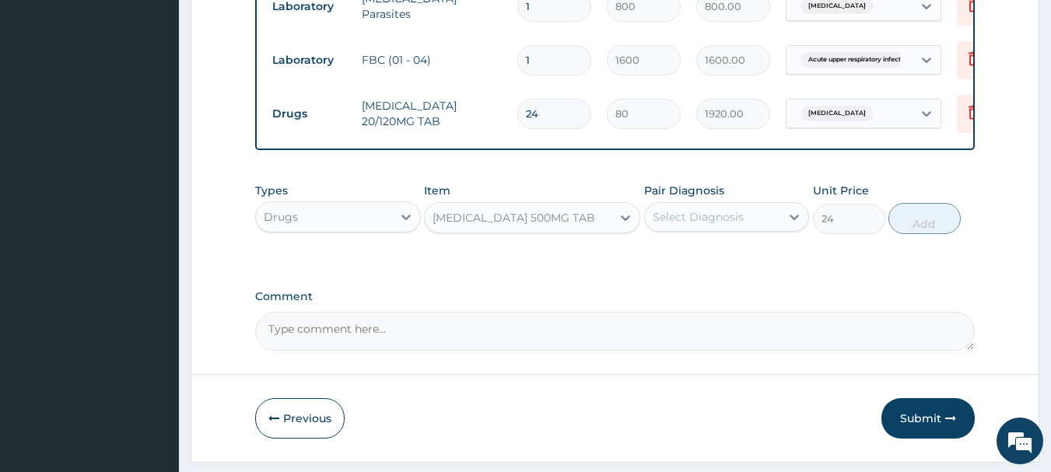
click at [728, 215] on div "Select Diagnosis" at bounding box center [727, 217] width 166 height 30
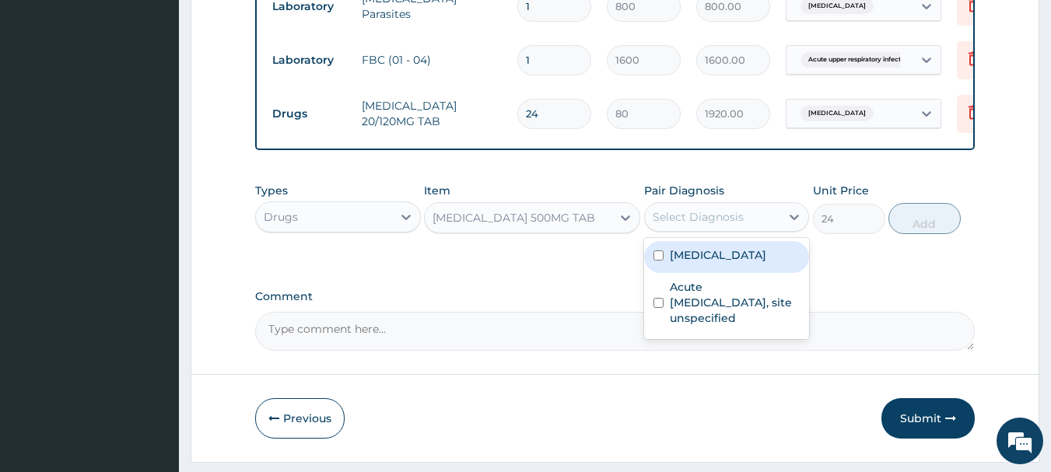
click at [708, 263] on label "[MEDICAL_DATA]" at bounding box center [717, 255] width 96 height 16
checkbox input "true"
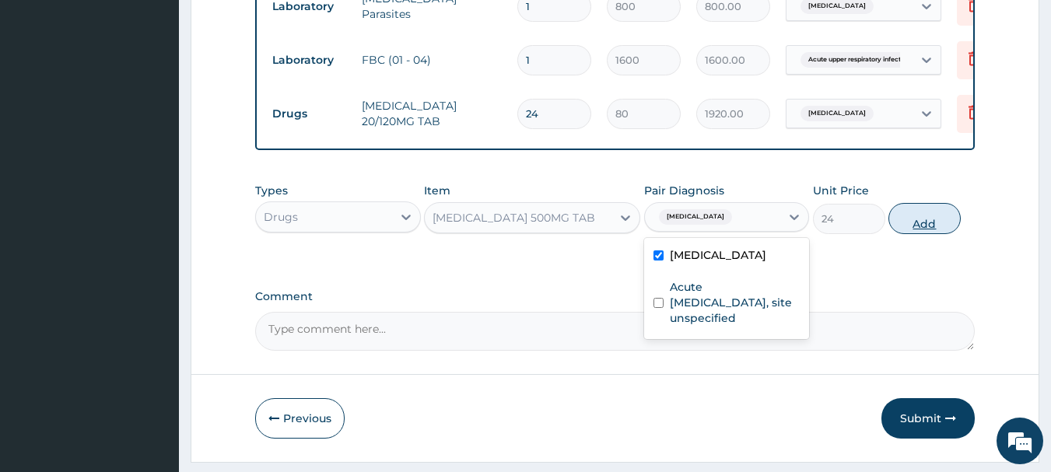
click at [917, 234] on button "Add" at bounding box center [924, 218] width 72 height 31
type input "0"
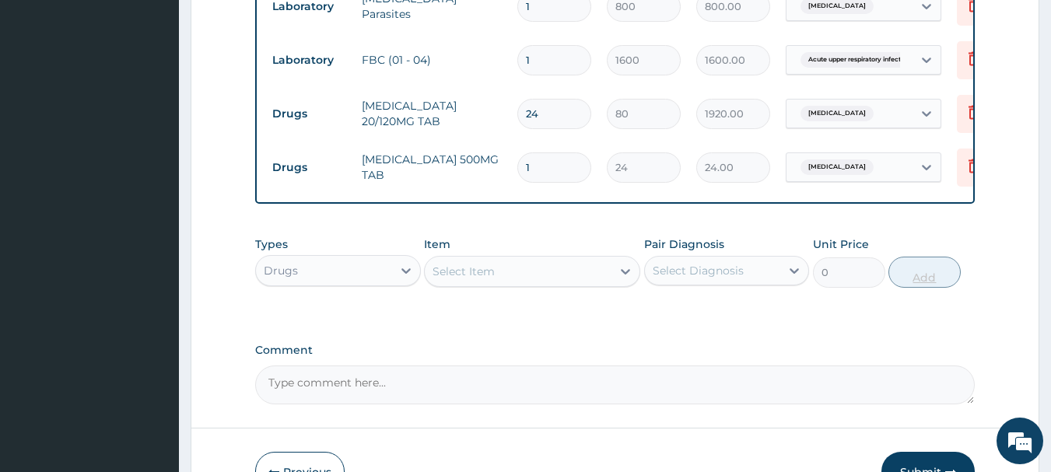
type input "18"
type input "432.00"
type input "18"
click at [556, 273] on div "Select Item" at bounding box center [518, 271] width 187 height 25
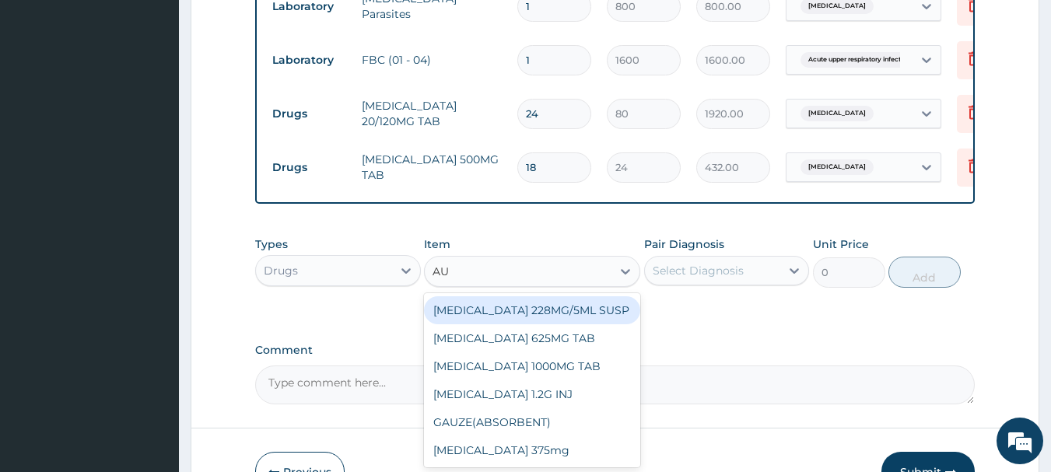
type input "AUG"
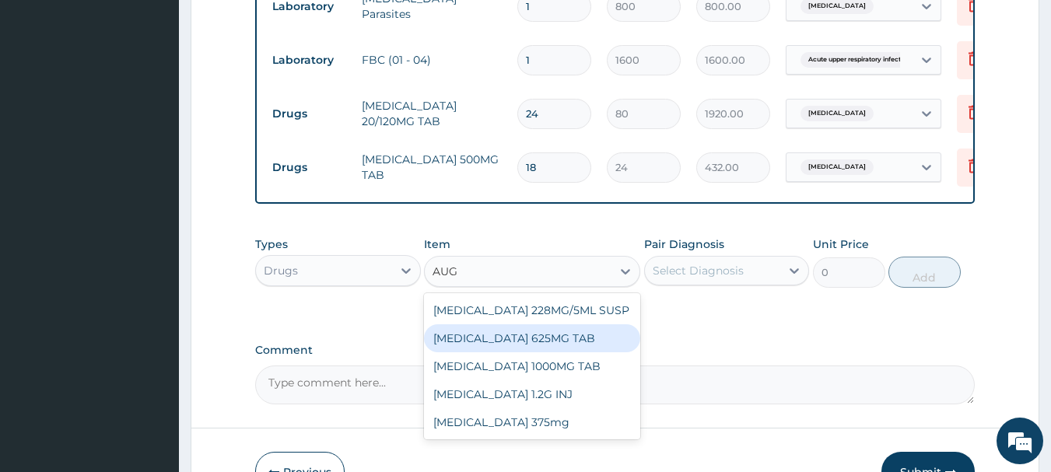
click at [564, 352] on div "[MEDICAL_DATA] 625MG TAB" at bounding box center [532, 338] width 216 height 28
type input "250"
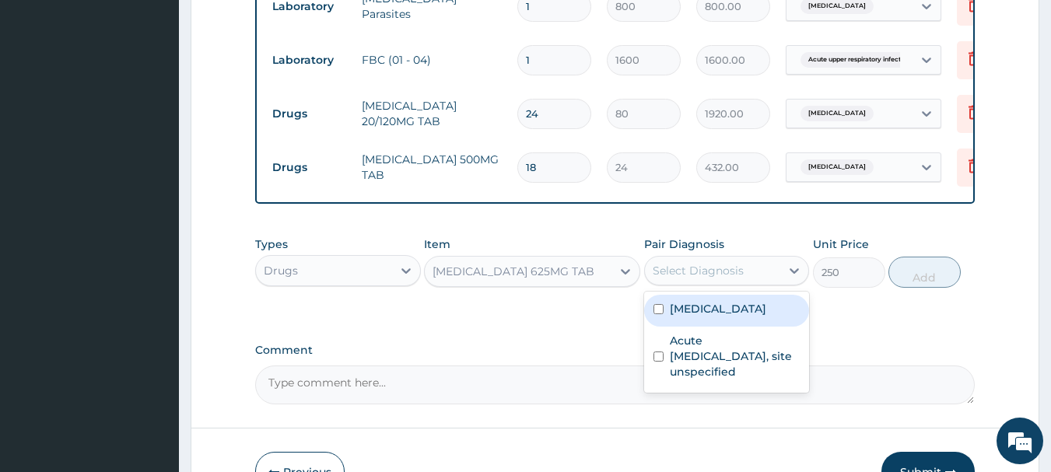
click at [693, 274] on div "Select Diagnosis" at bounding box center [697, 271] width 91 height 16
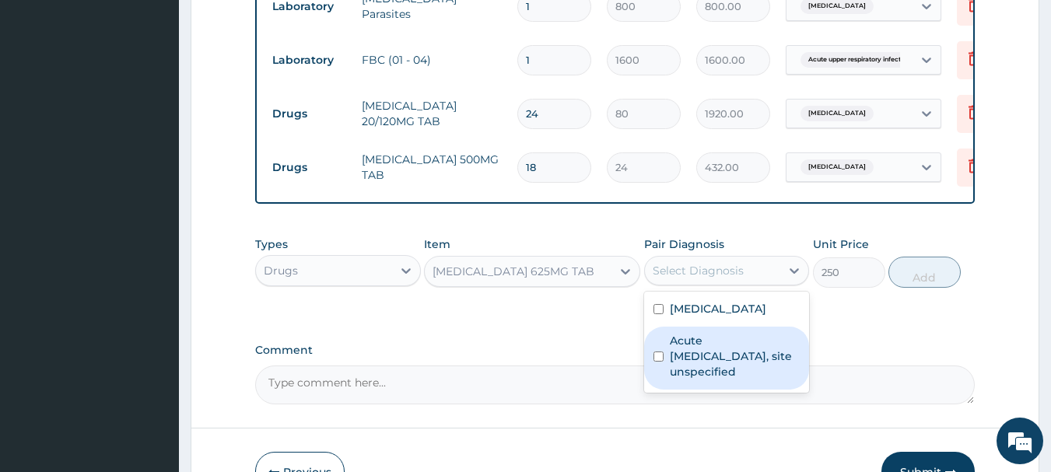
click at [699, 366] on label "Acute [MEDICAL_DATA], site unspecified" at bounding box center [734, 356] width 131 height 47
checkbox input "true"
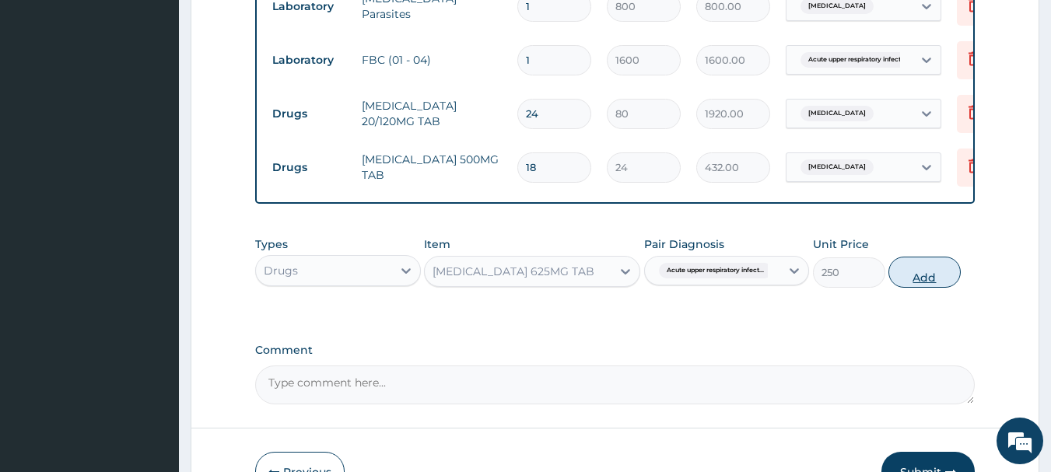
click at [937, 288] on button "Add" at bounding box center [924, 272] width 72 height 31
type input "0"
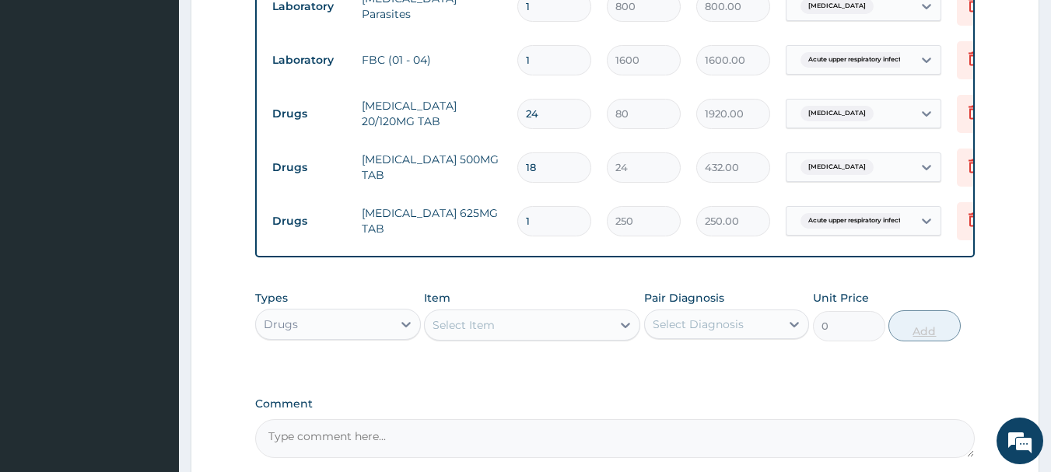
type input "14"
type input "3500.00"
type input "14"
click at [571, 335] on div "Select Item" at bounding box center [518, 325] width 187 height 25
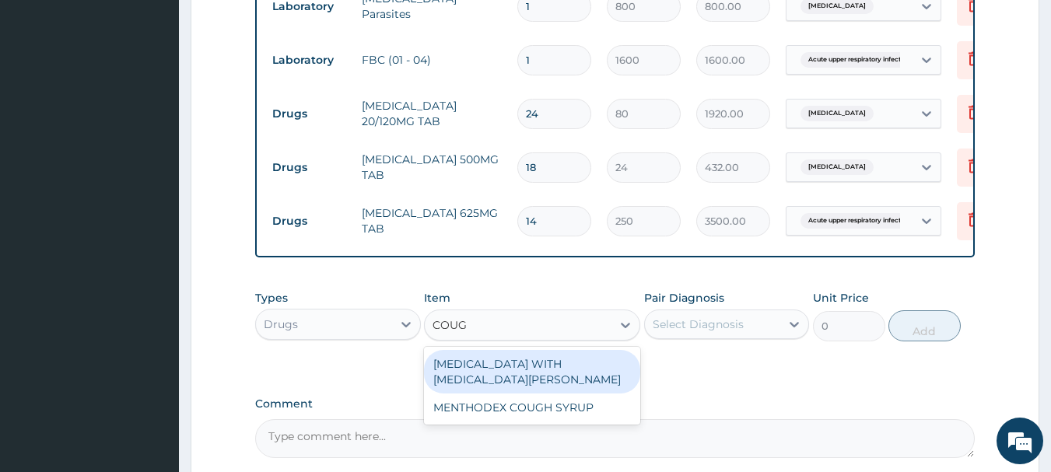
type input "COUGH"
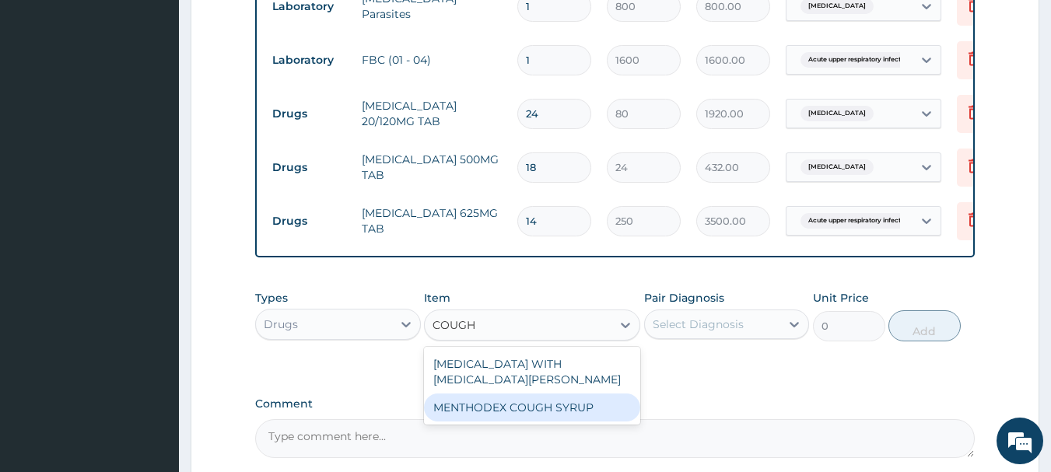
click at [558, 421] on div "MENTHODEX COUGH SYRUP" at bounding box center [532, 407] width 216 height 28
type input "800"
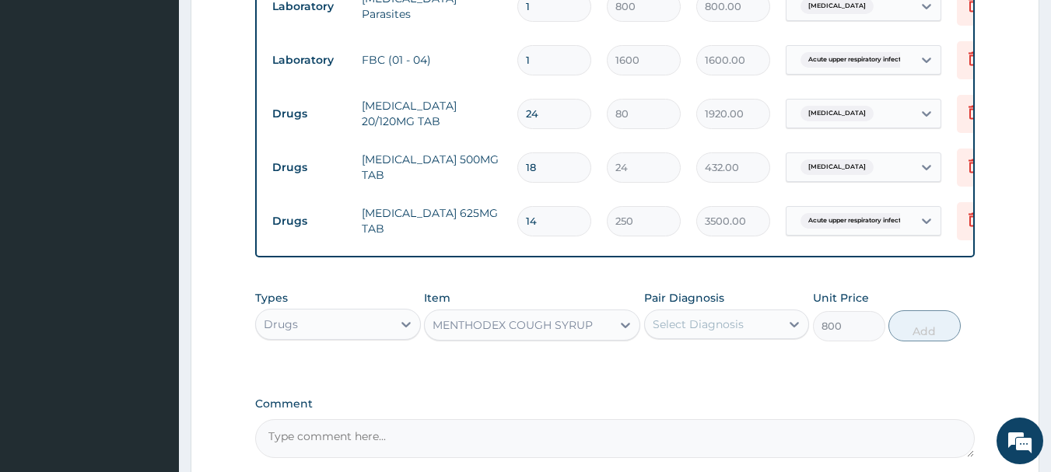
click at [720, 332] on div "Select Diagnosis" at bounding box center [697, 324] width 91 height 16
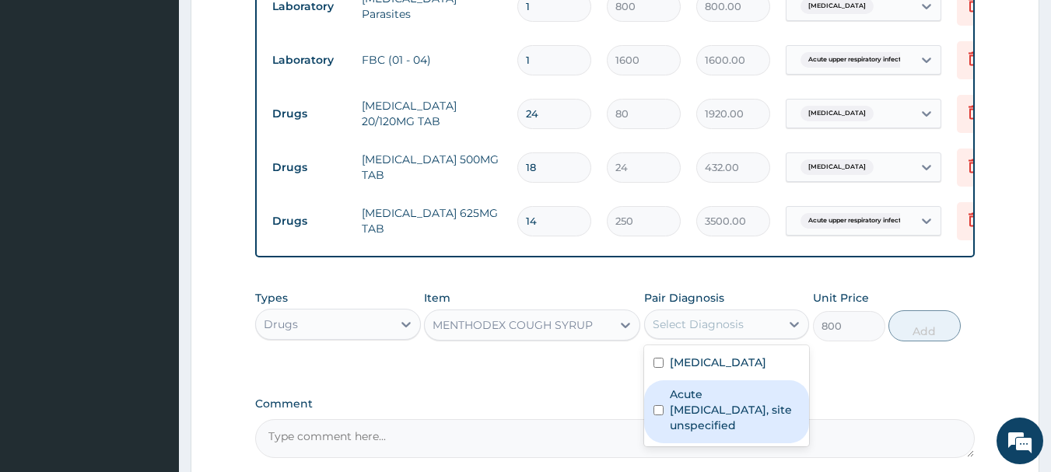
click at [725, 404] on label "Acute [MEDICAL_DATA], site unspecified" at bounding box center [734, 409] width 131 height 47
checkbox input "true"
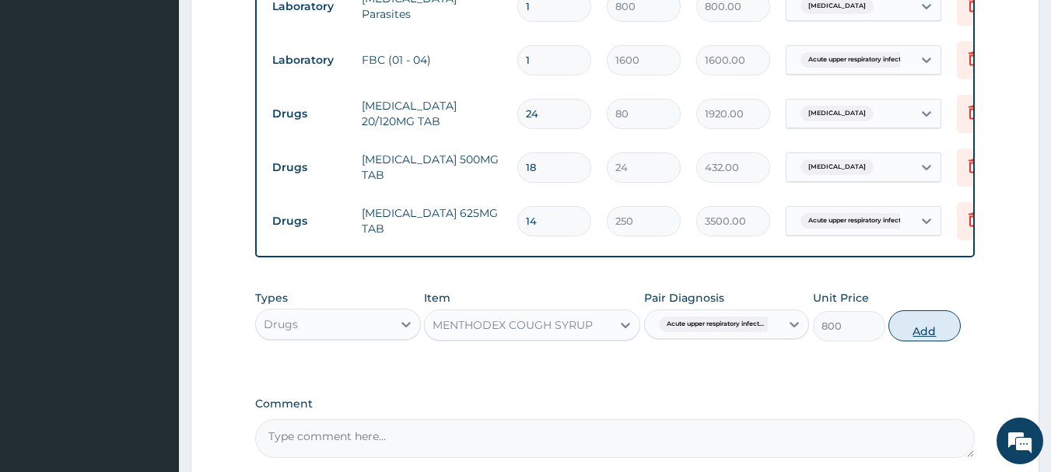
click at [921, 334] on button "Add" at bounding box center [924, 325] width 72 height 31
type input "0"
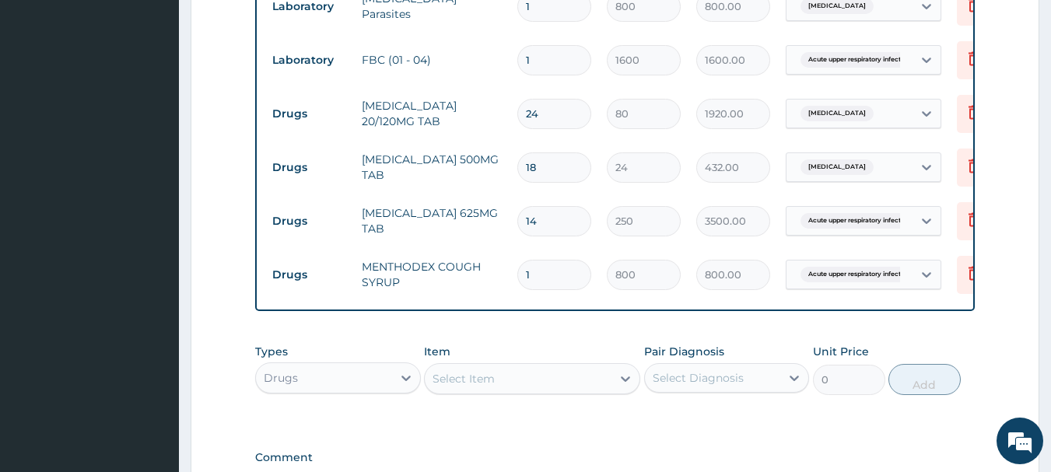
click at [490, 386] on div "Select Item" at bounding box center [463, 379] width 62 height 16
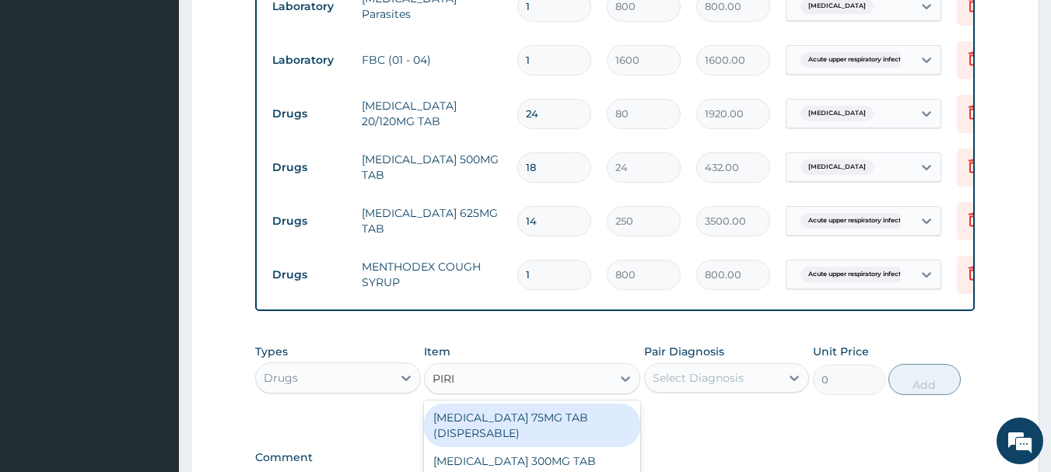
type input "PIRIT"
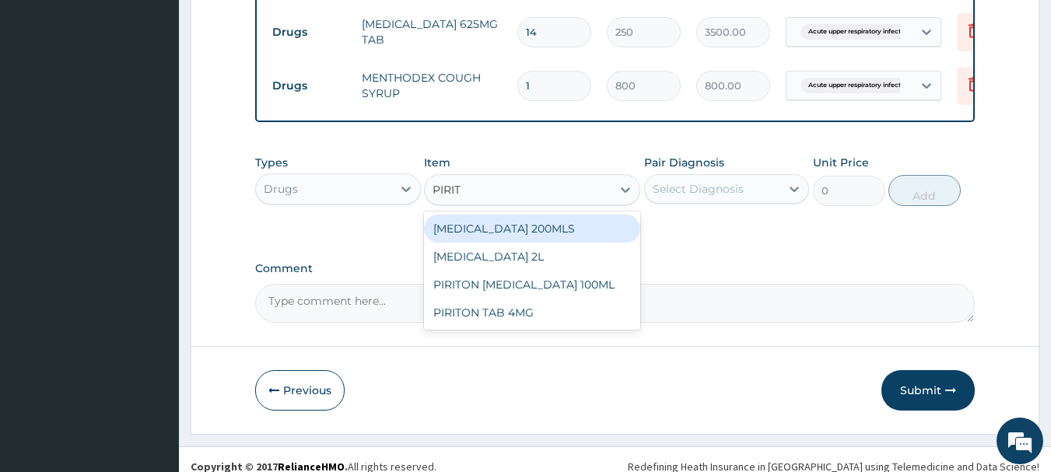
scroll to position [808, 0]
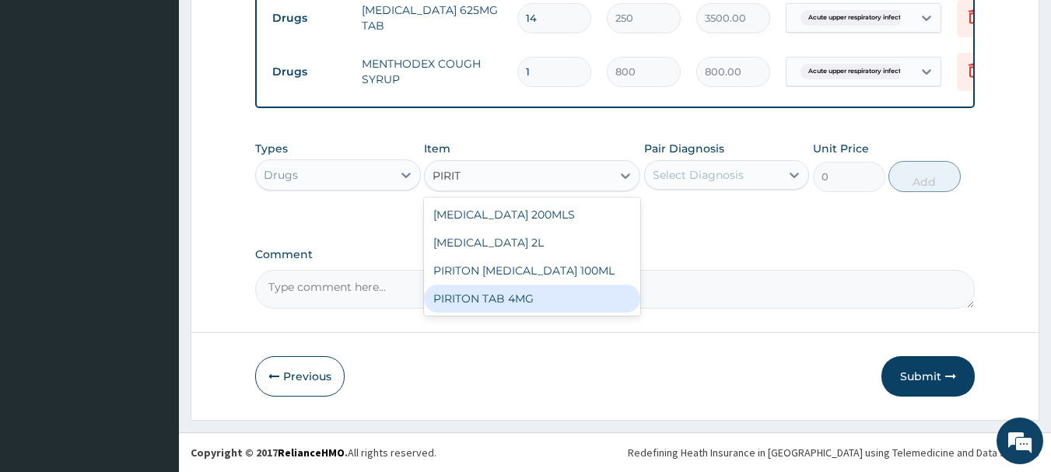
click at [493, 295] on div "PIRITON TAB 4MG" at bounding box center [532, 299] width 216 height 28
type input "60"
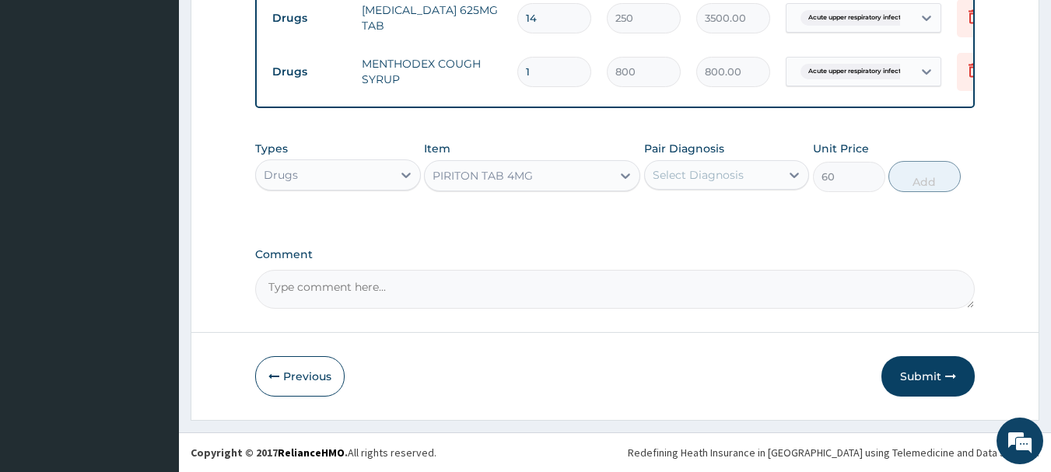
click at [715, 184] on div "Select Diagnosis" at bounding box center [713, 175] width 136 height 25
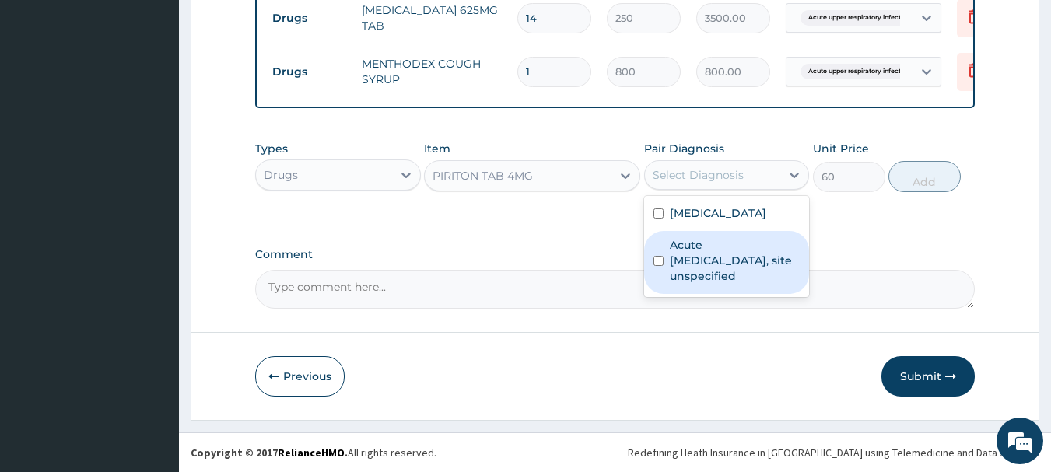
click at [717, 243] on label "Acute [MEDICAL_DATA], site unspecified" at bounding box center [734, 260] width 131 height 47
checkbox input "true"
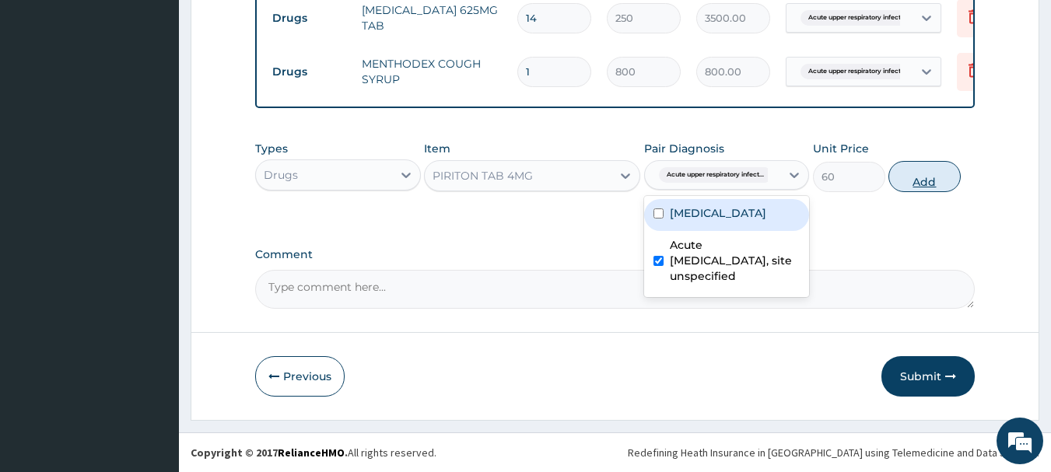
click at [931, 181] on button "Add" at bounding box center [924, 176] width 72 height 31
type input "0"
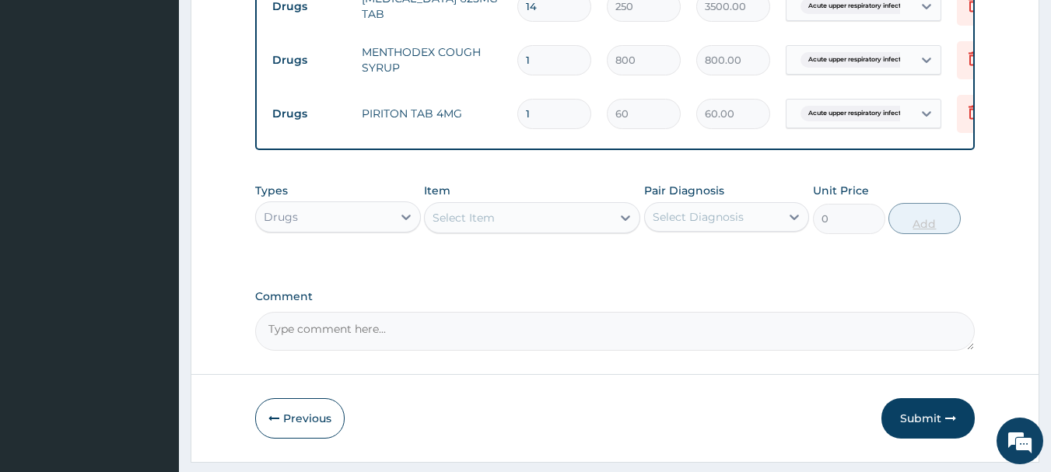
type input "10"
type input "600.00"
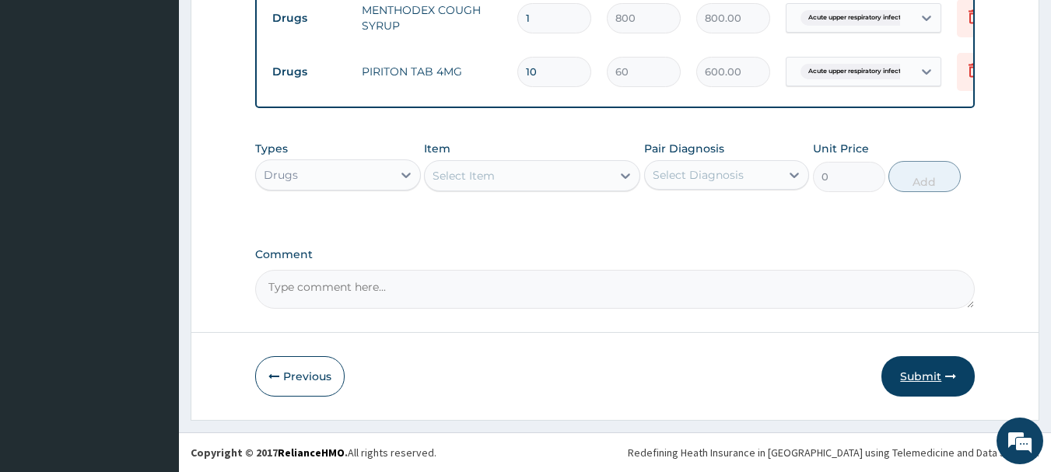
type input "10"
click at [947, 379] on icon "button" at bounding box center [950, 376] width 11 height 11
